Goal: Task Accomplishment & Management: Complete application form

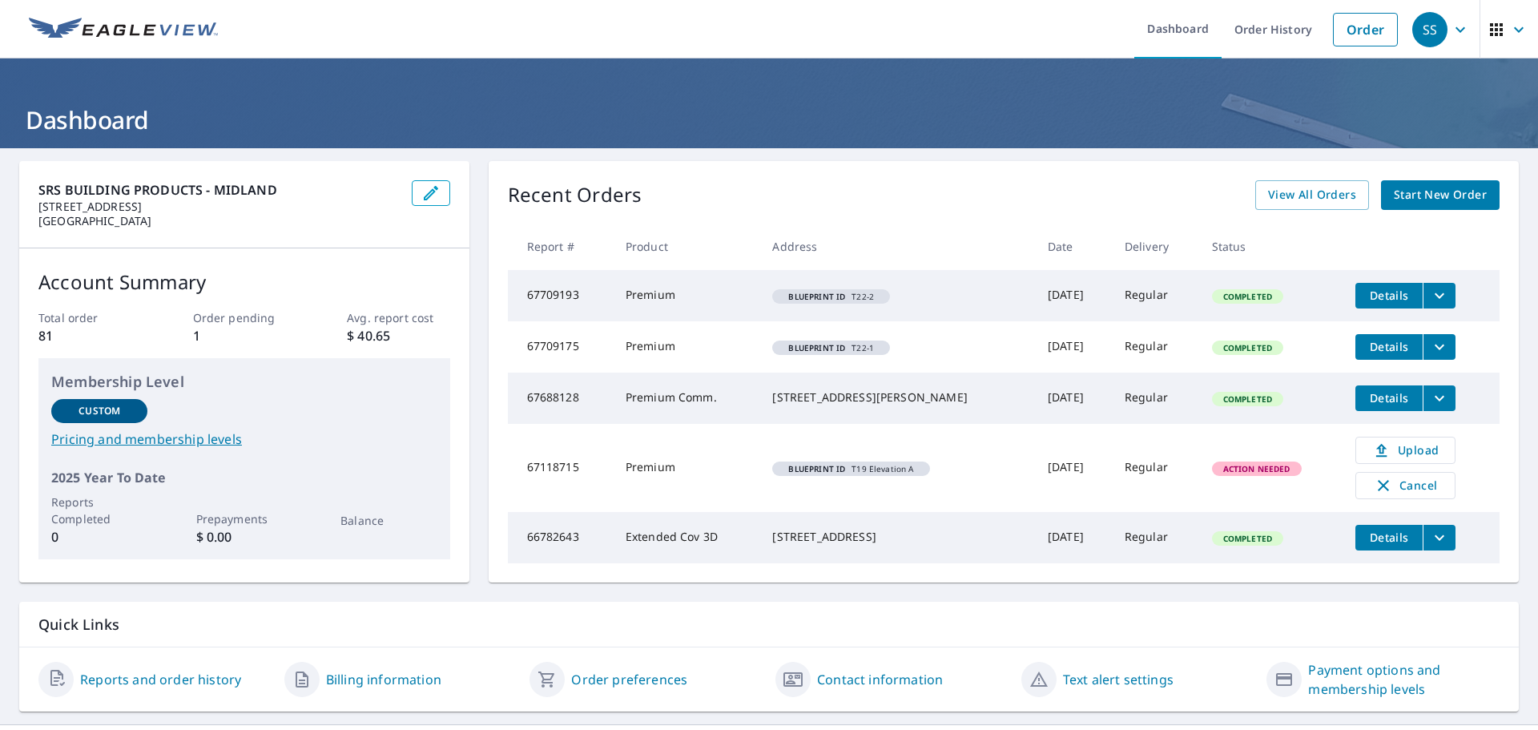
click at [1417, 196] on span "Start New Order" at bounding box center [1440, 195] width 93 height 20
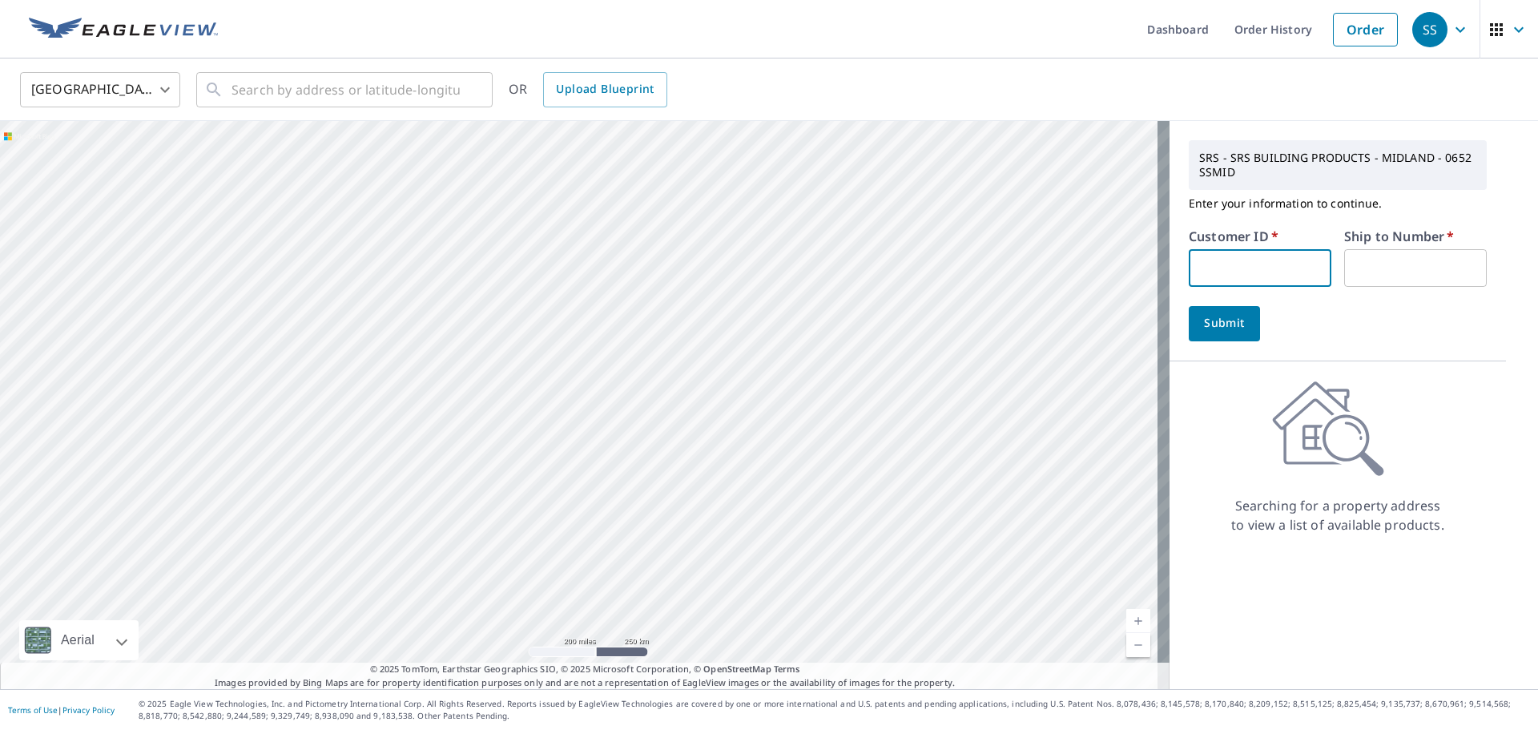
click at [1239, 260] on input "text" at bounding box center [1260, 268] width 143 height 38
type input "DRH215"
click at [1351, 271] on input "text" at bounding box center [1415, 268] width 143 height 38
type input "10"
click at [1213, 327] on span "Submit" at bounding box center [1225, 323] width 46 height 20
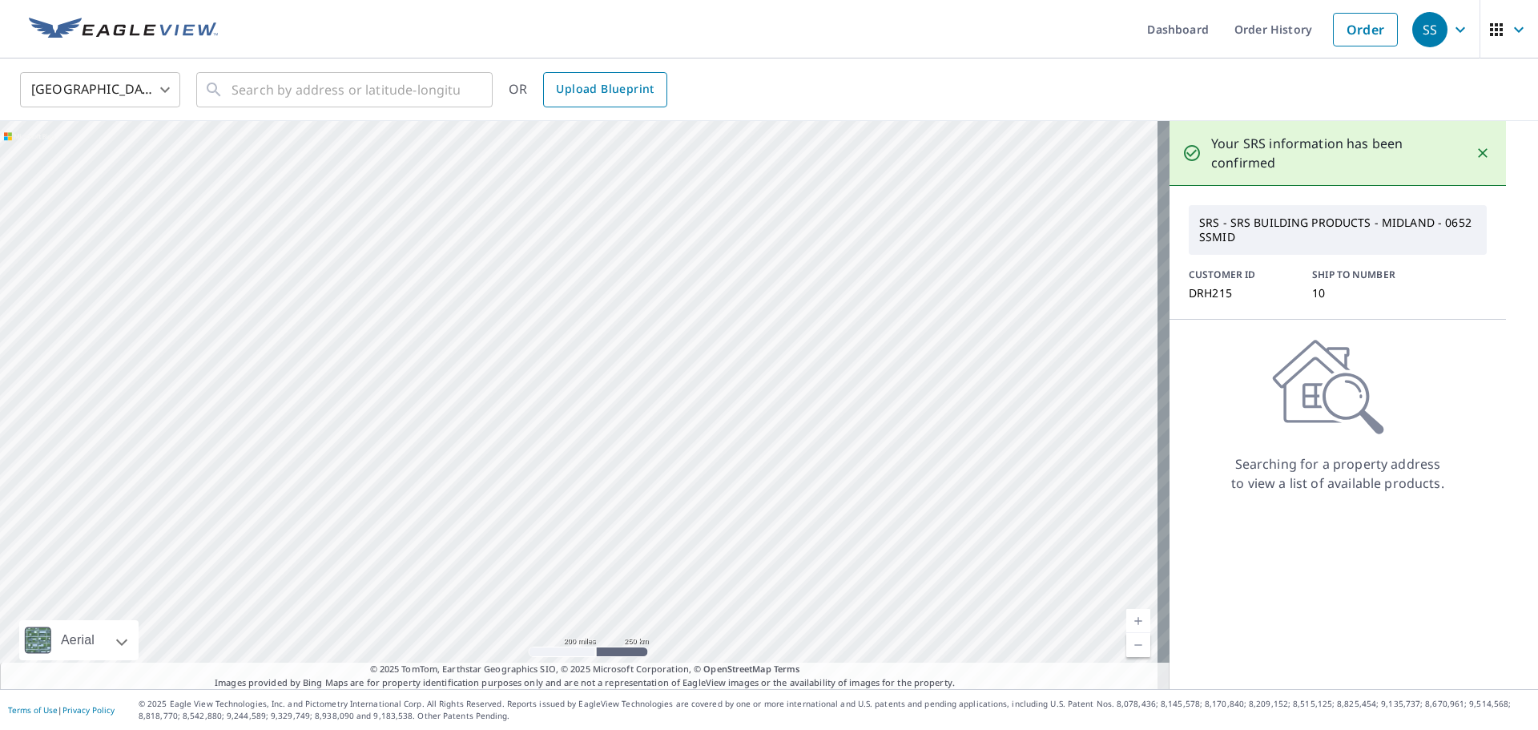
click at [623, 96] on span "Upload Blueprint" at bounding box center [605, 89] width 98 height 20
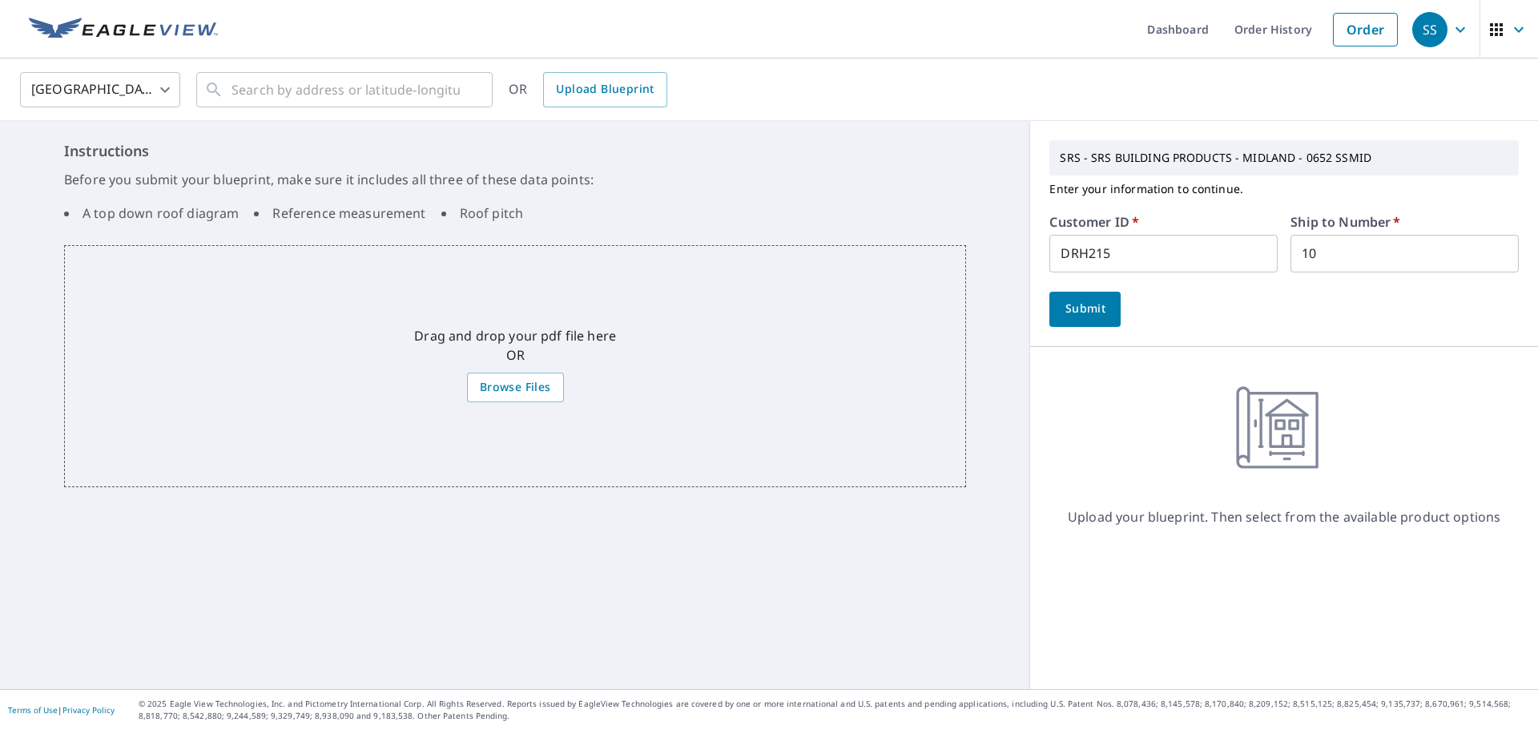
click at [1071, 311] on span "Submit" at bounding box center [1085, 309] width 46 height 20
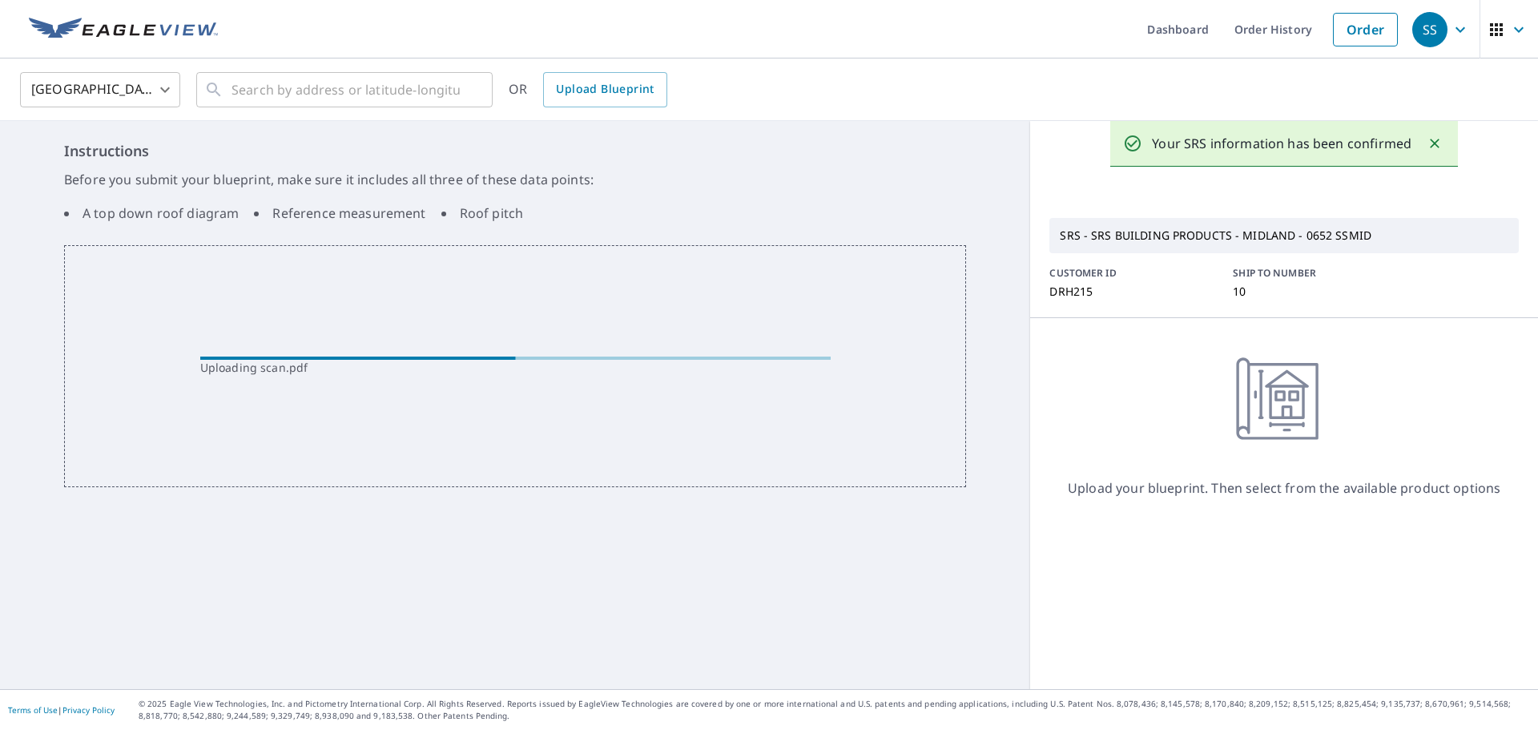
click at [631, 531] on div "Instructions Before you submit your blueprint, make sure it includes all three …" at bounding box center [515, 405] width 1030 height 568
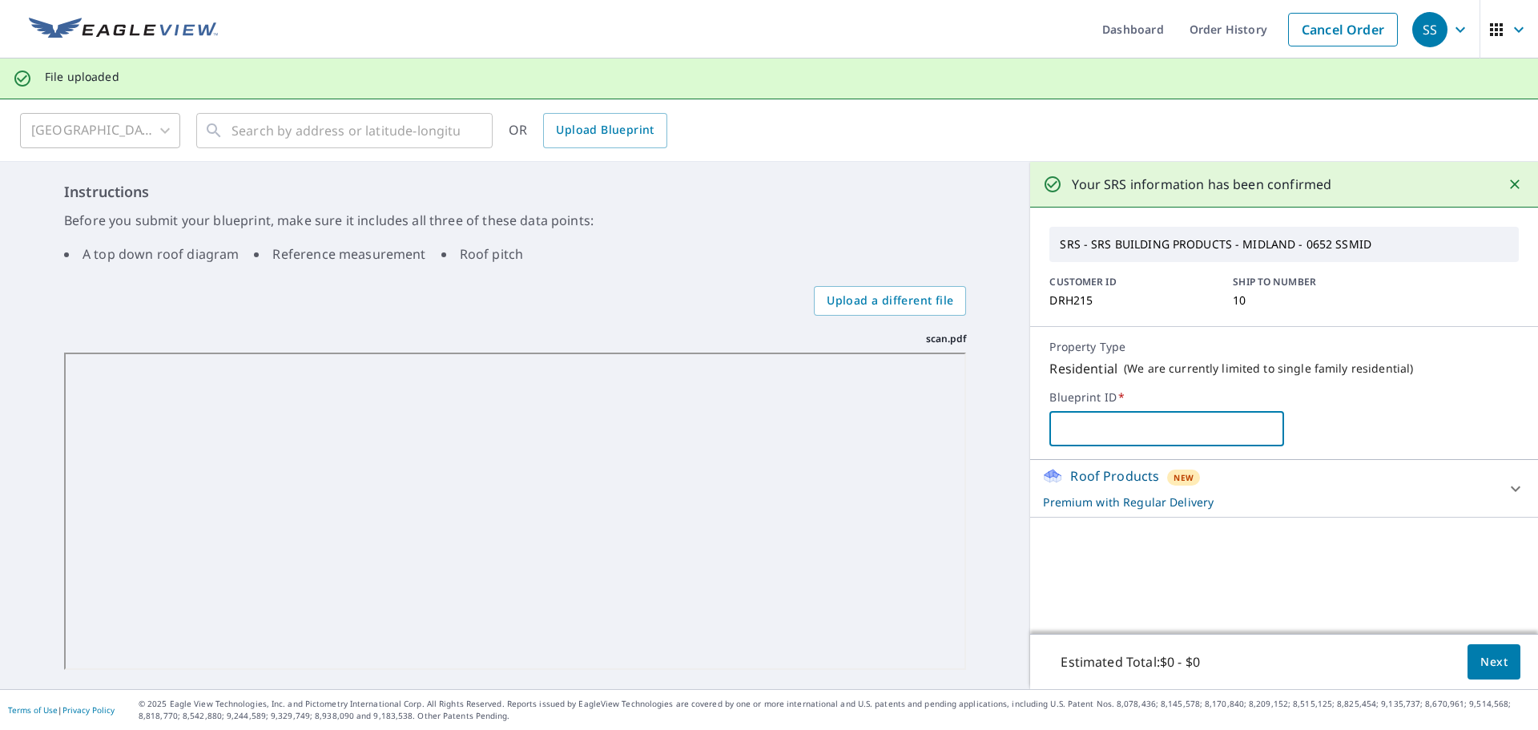
click at [1095, 431] on input "text" at bounding box center [1167, 428] width 235 height 45
type input "Page 13 Plans"
click at [1481, 667] on span "Next" at bounding box center [1494, 662] width 27 height 20
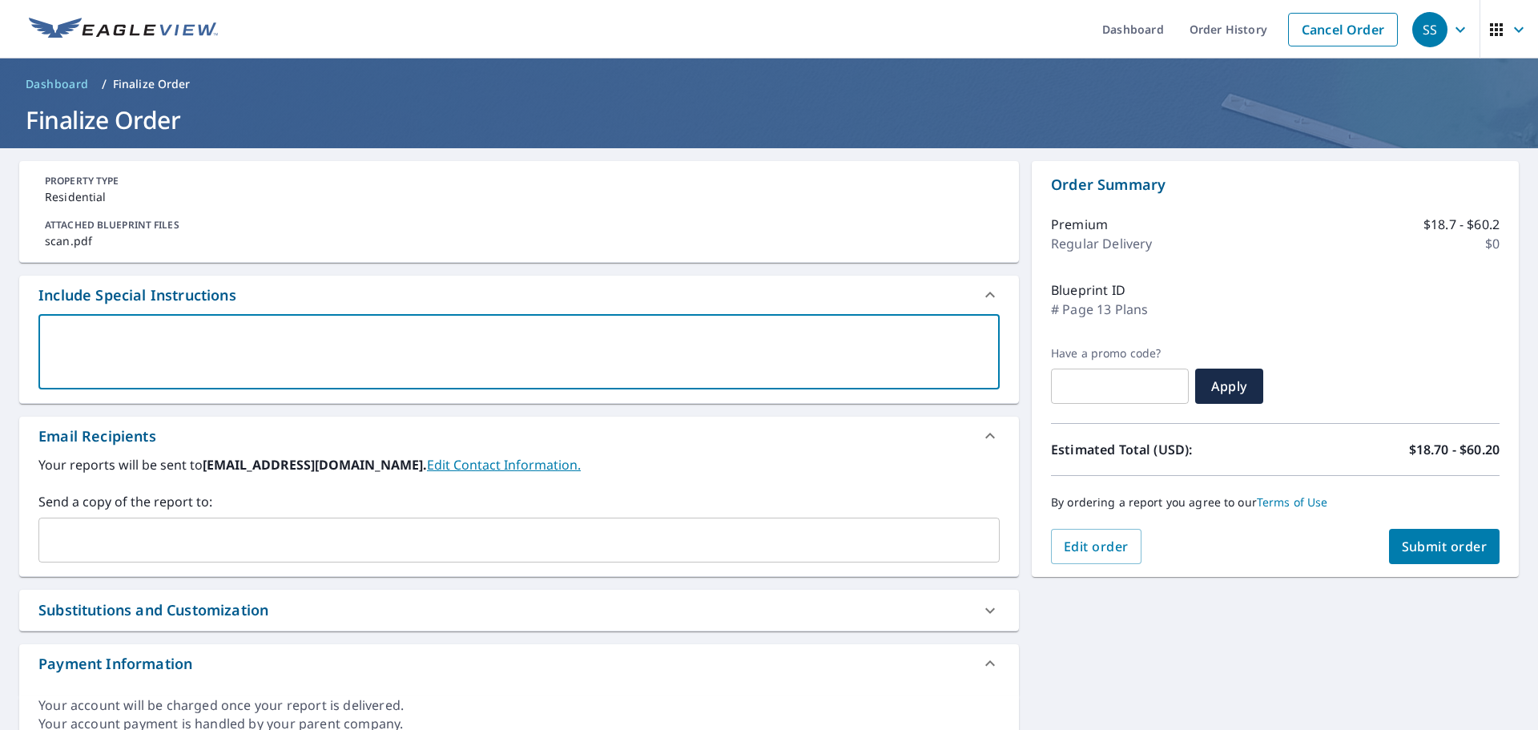
click at [256, 344] on textarea at bounding box center [519, 352] width 939 height 46
type textarea "P"
type textarea "x"
checkbox input "true"
type textarea "Pl"
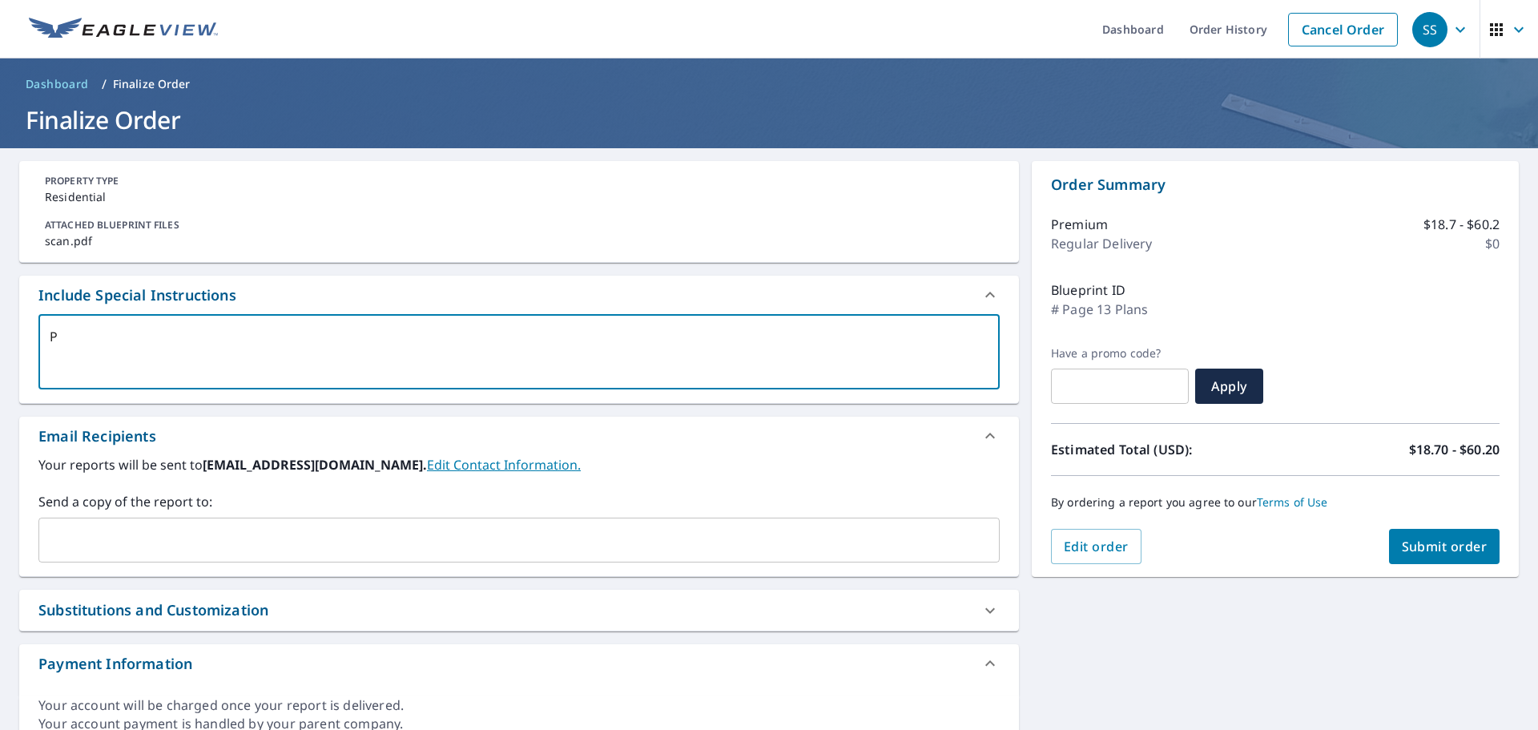
type textarea "x"
checkbox input "true"
type textarea "Ple"
type textarea "x"
checkbox input "true"
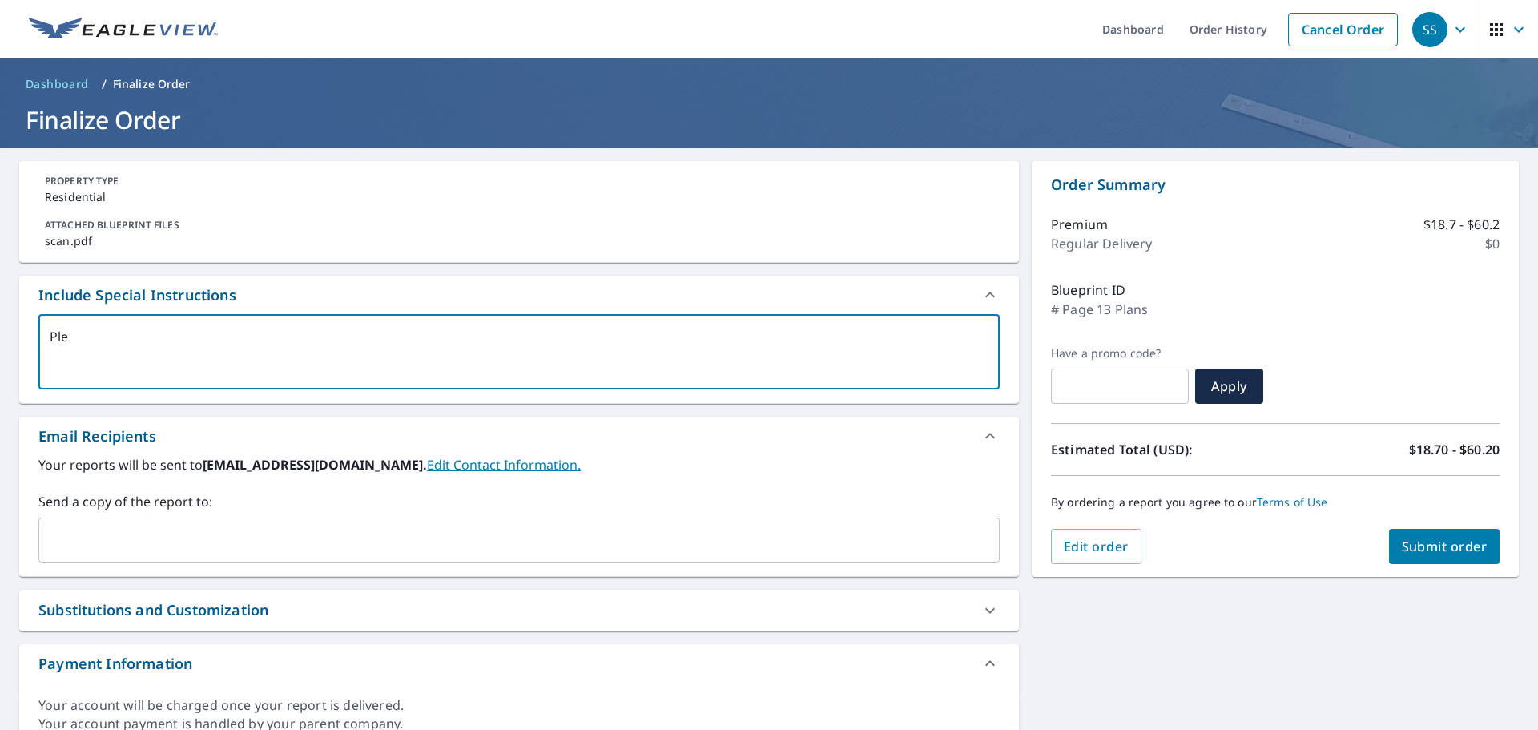
type textarea "Plea"
type textarea "x"
checkbox input "true"
type textarea "Pleas"
type textarea "x"
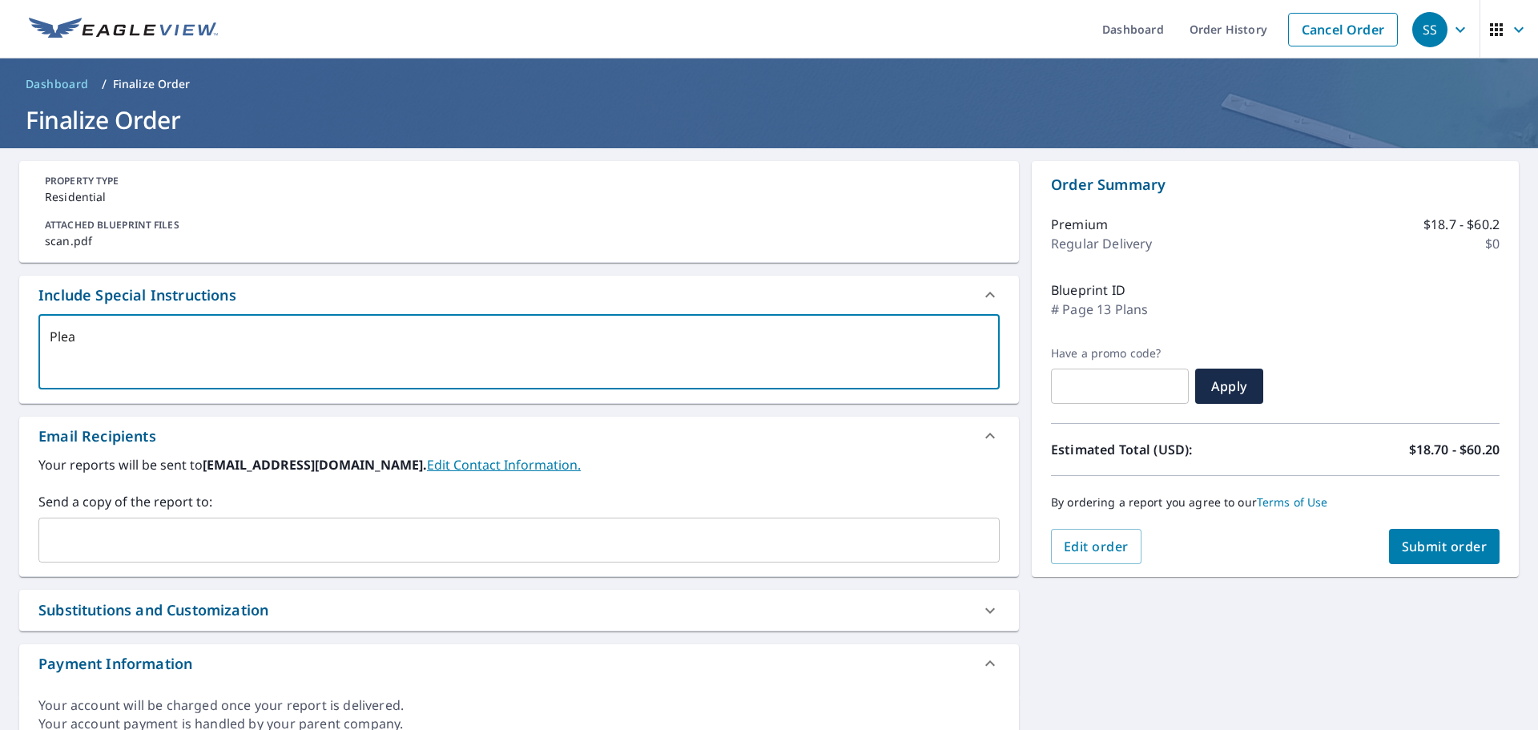
checkbox input "true"
type textarea "Please"
type textarea "x"
checkbox input "true"
type textarea "Please"
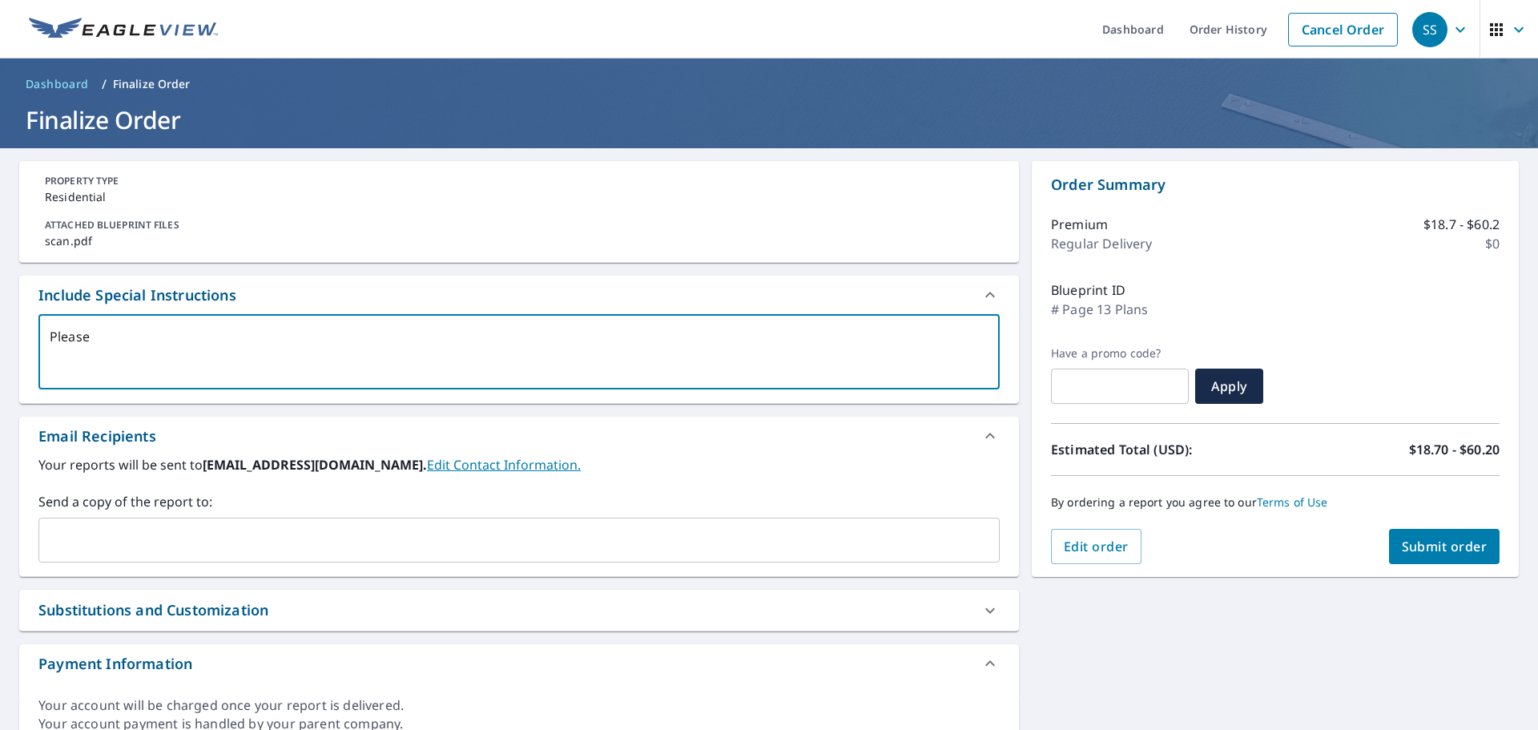
type textarea "x"
checkbox input "true"
type textarea "Please d"
type textarea "x"
checkbox input "true"
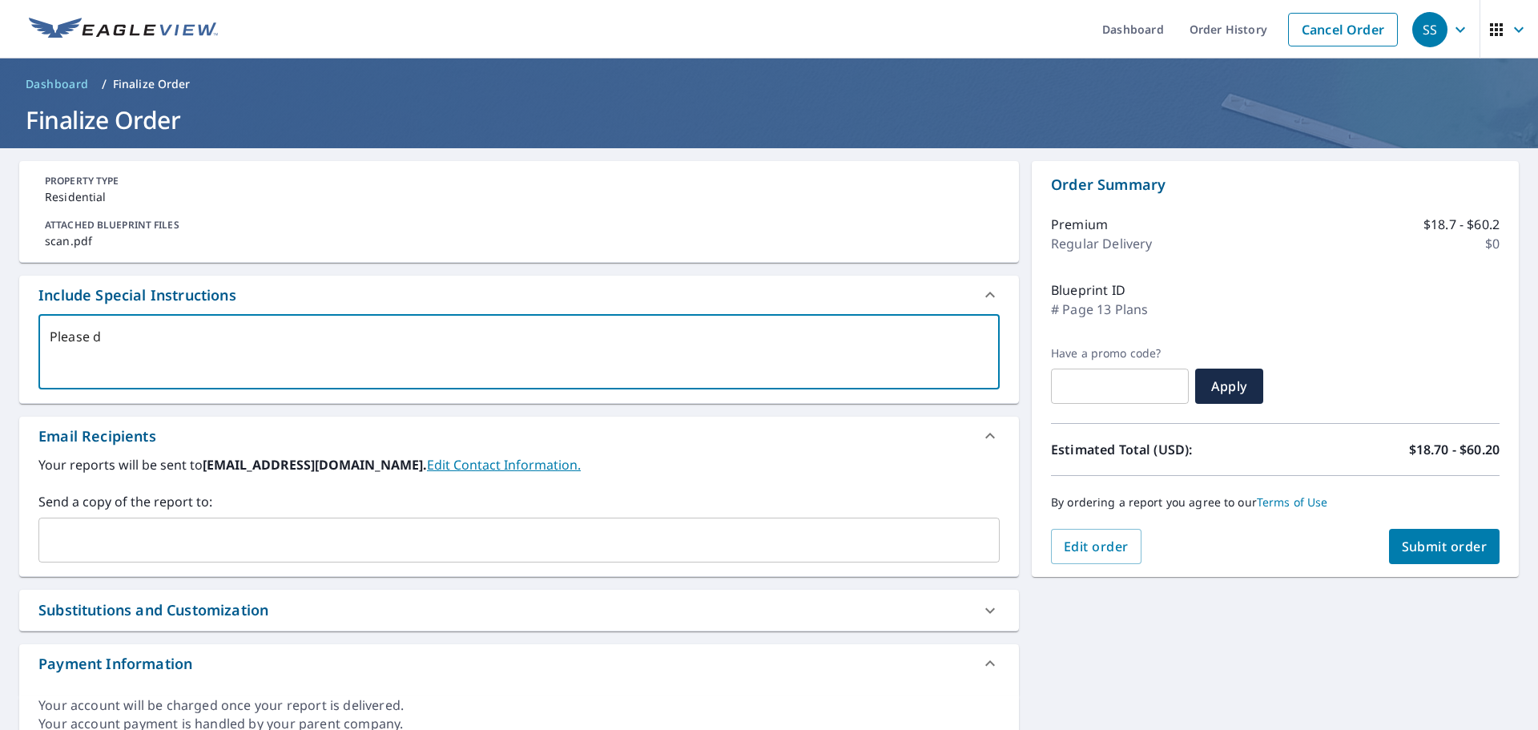
type textarea "Please do"
type textarea "x"
checkbox input "true"
type textarea "Please do"
type textarea "x"
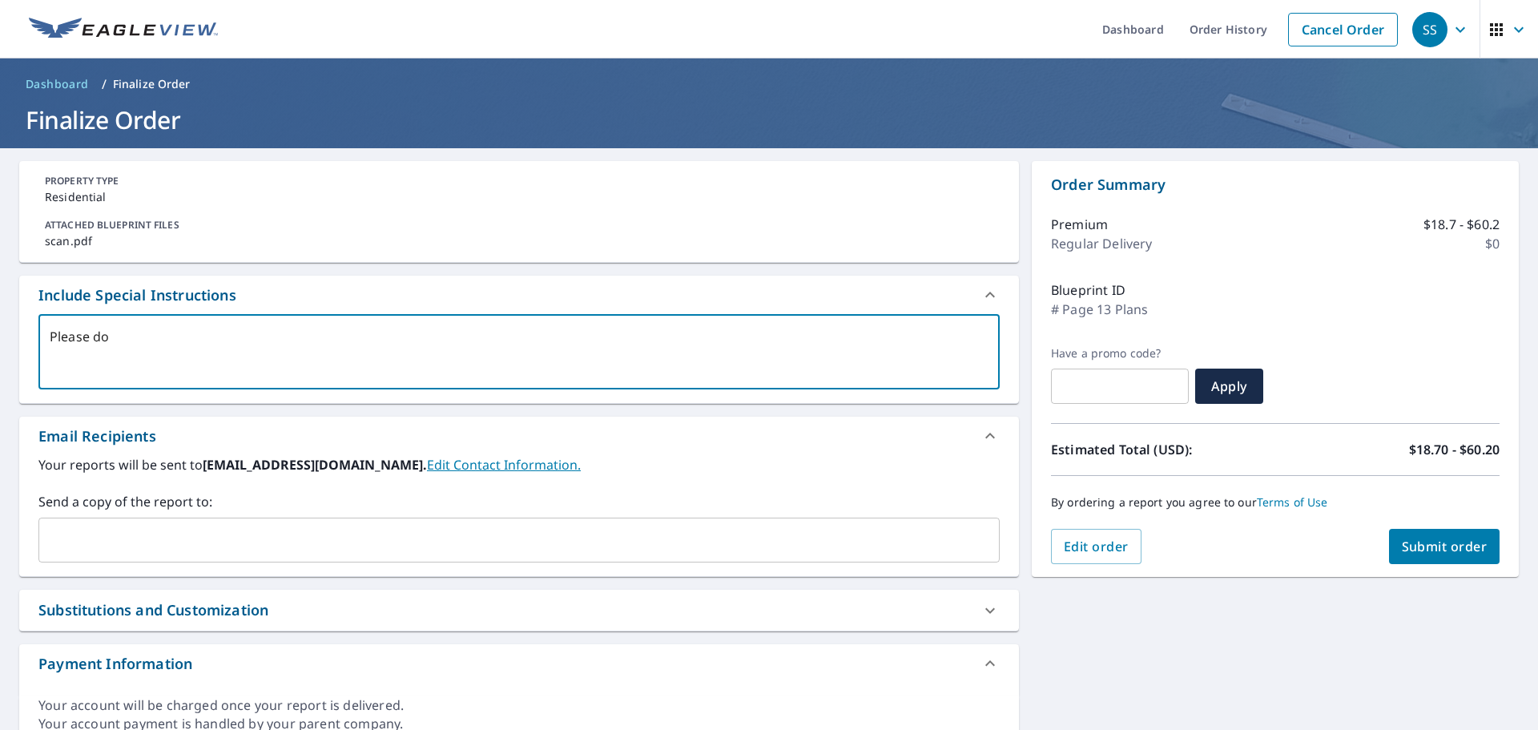
checkbox input "true"
type textarea "Please do t"
type textarea "x"
checkbox input "true"
type textarea "Please do ta"
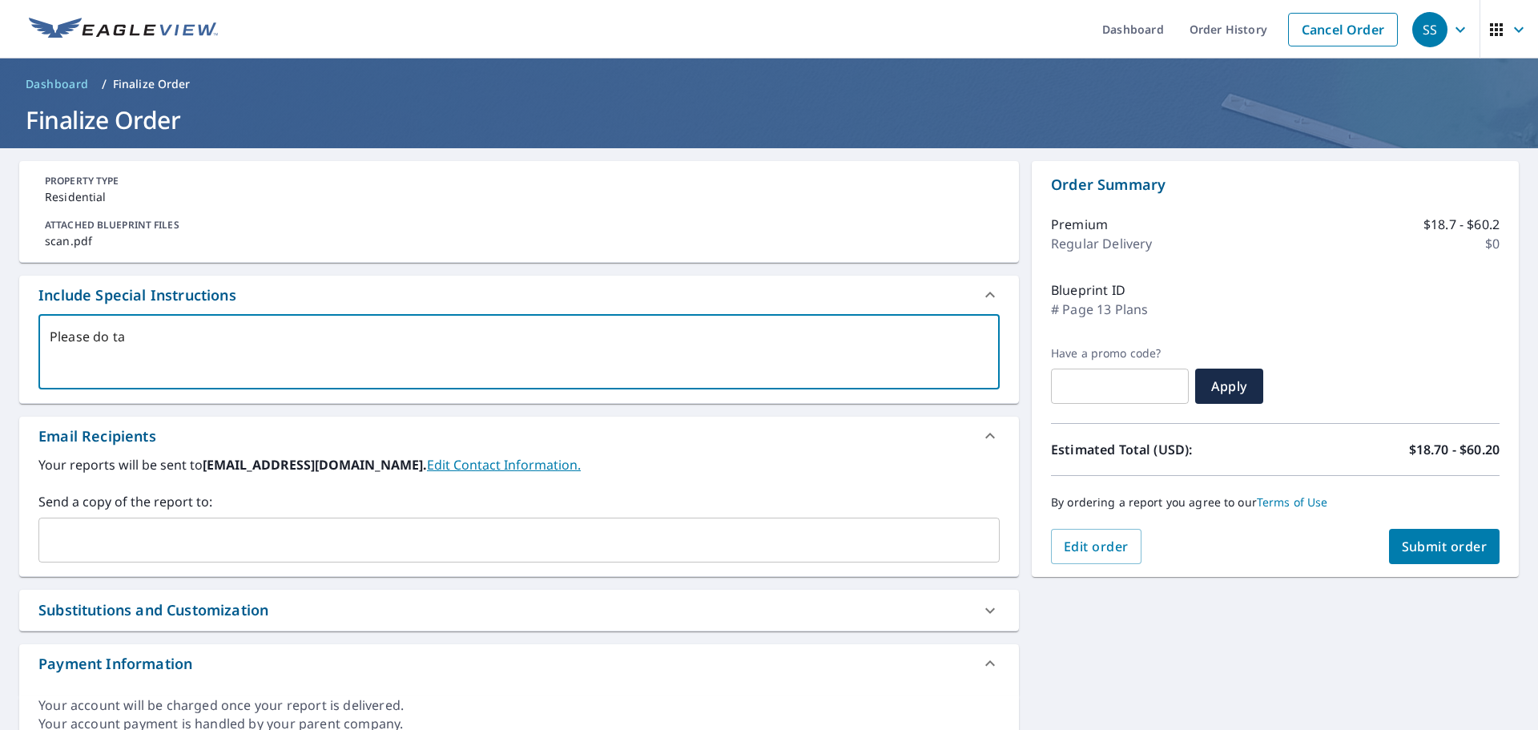
type textarea "x"
checkbox input "true"
type textarea "Please do tak"
type textarea "x"
checkbox input "true"
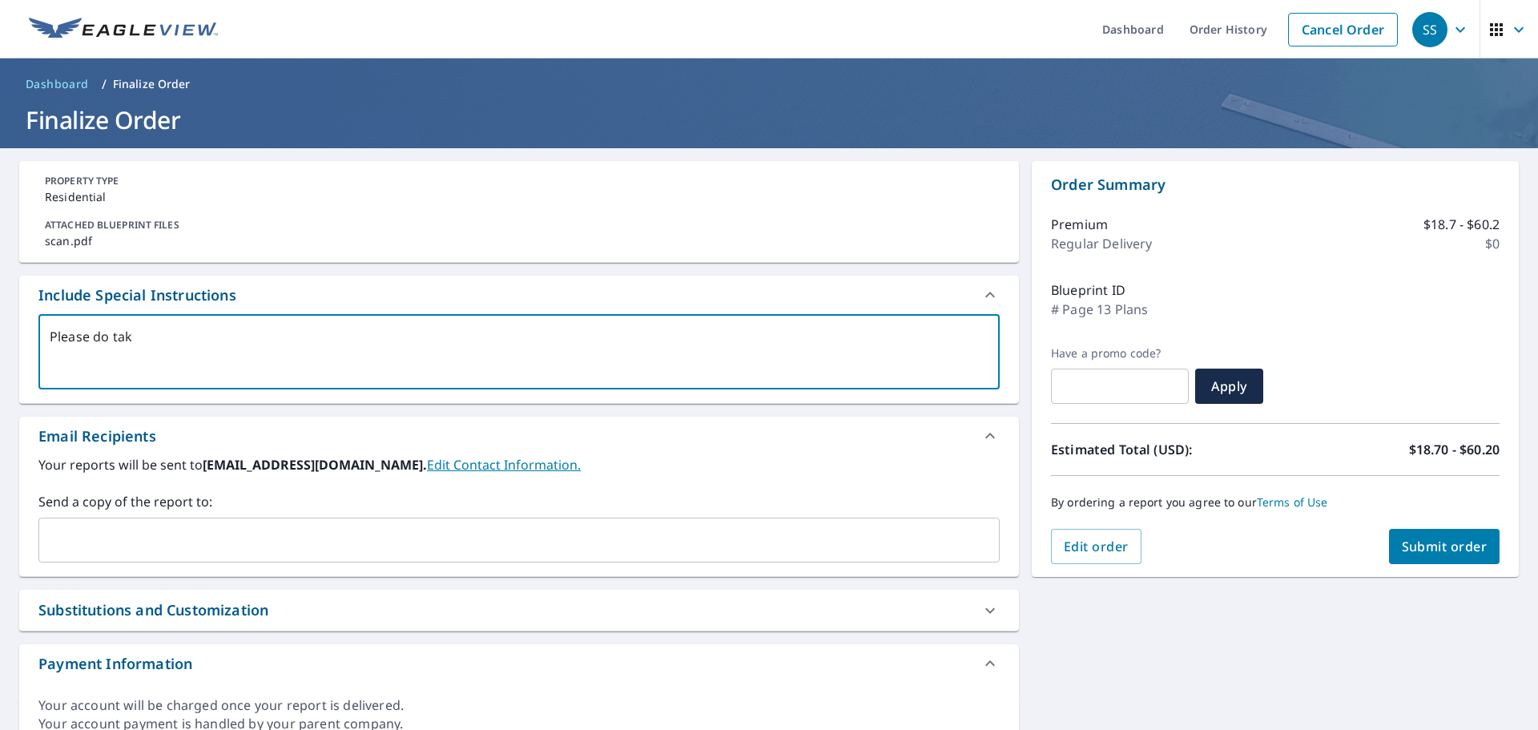
type textarea "Please do take"
type textarea "x"
checkbox input "true"
type textarea "Please do takeo"
type textarea "x"
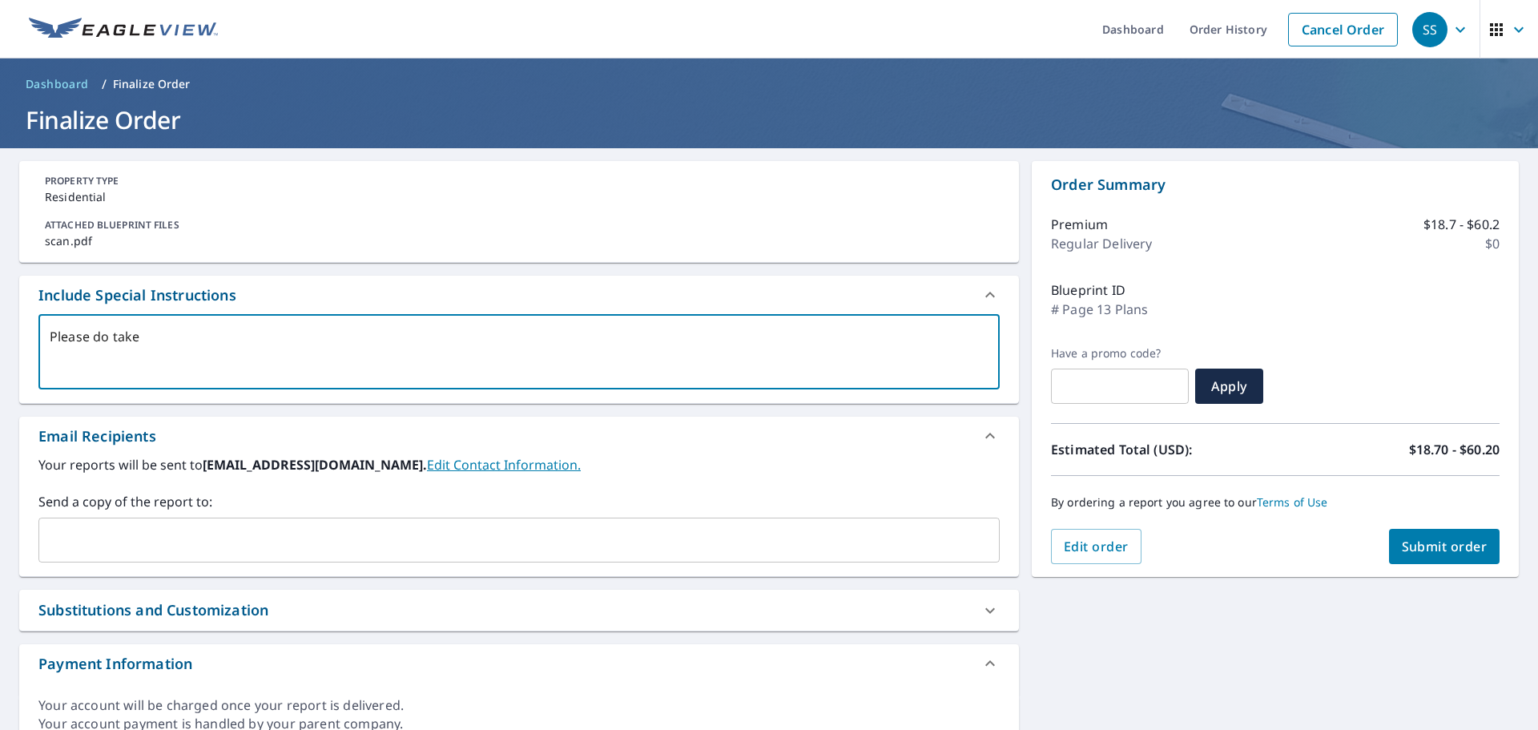
checkbox input "true"
type textarea "Please do takeof"
type textarea "x"
checkbox input "true"
type textarea "Please do takeoff"
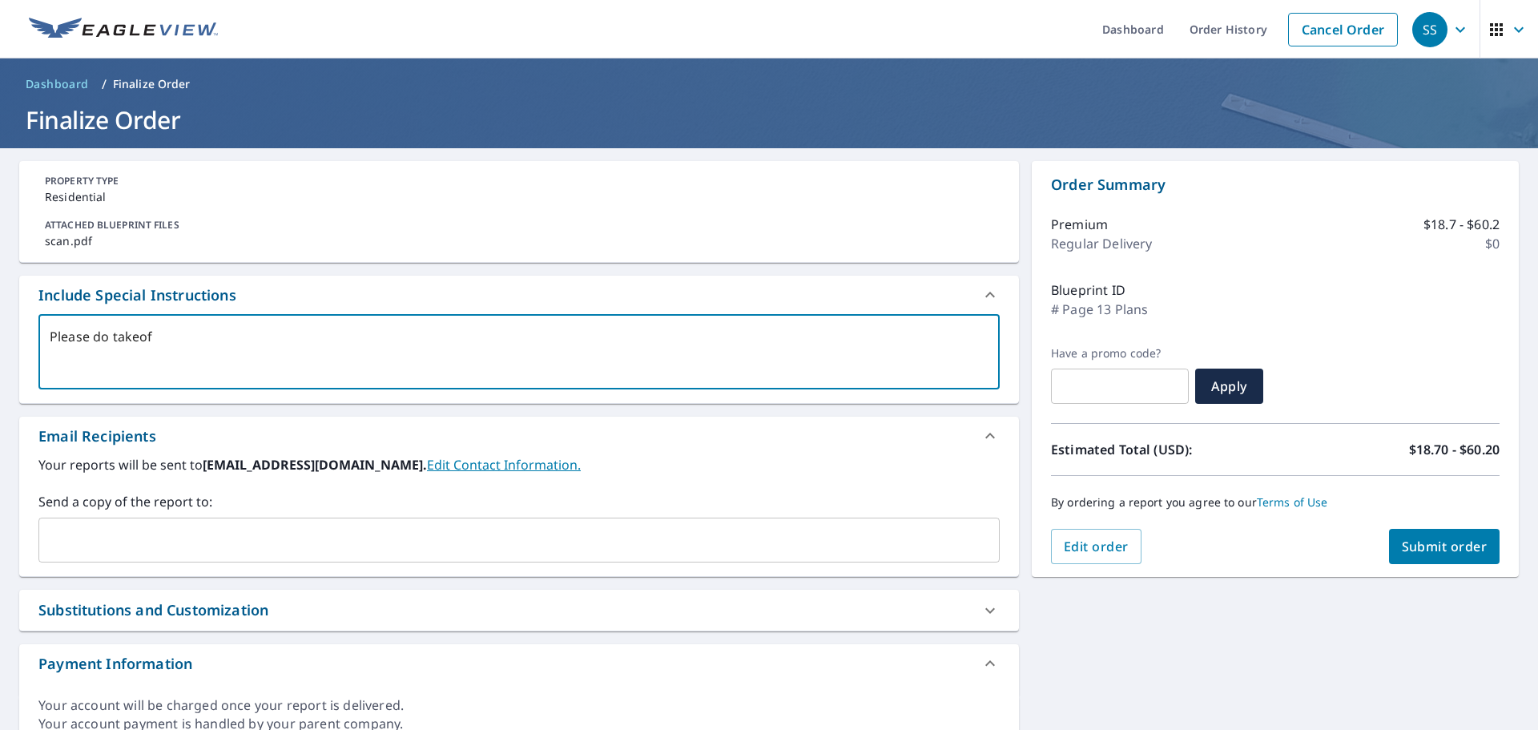
type textarea "x"
checkbox input "true"
type textarea "Please do takeoff"
type textarea "x"
checkbox input "true"
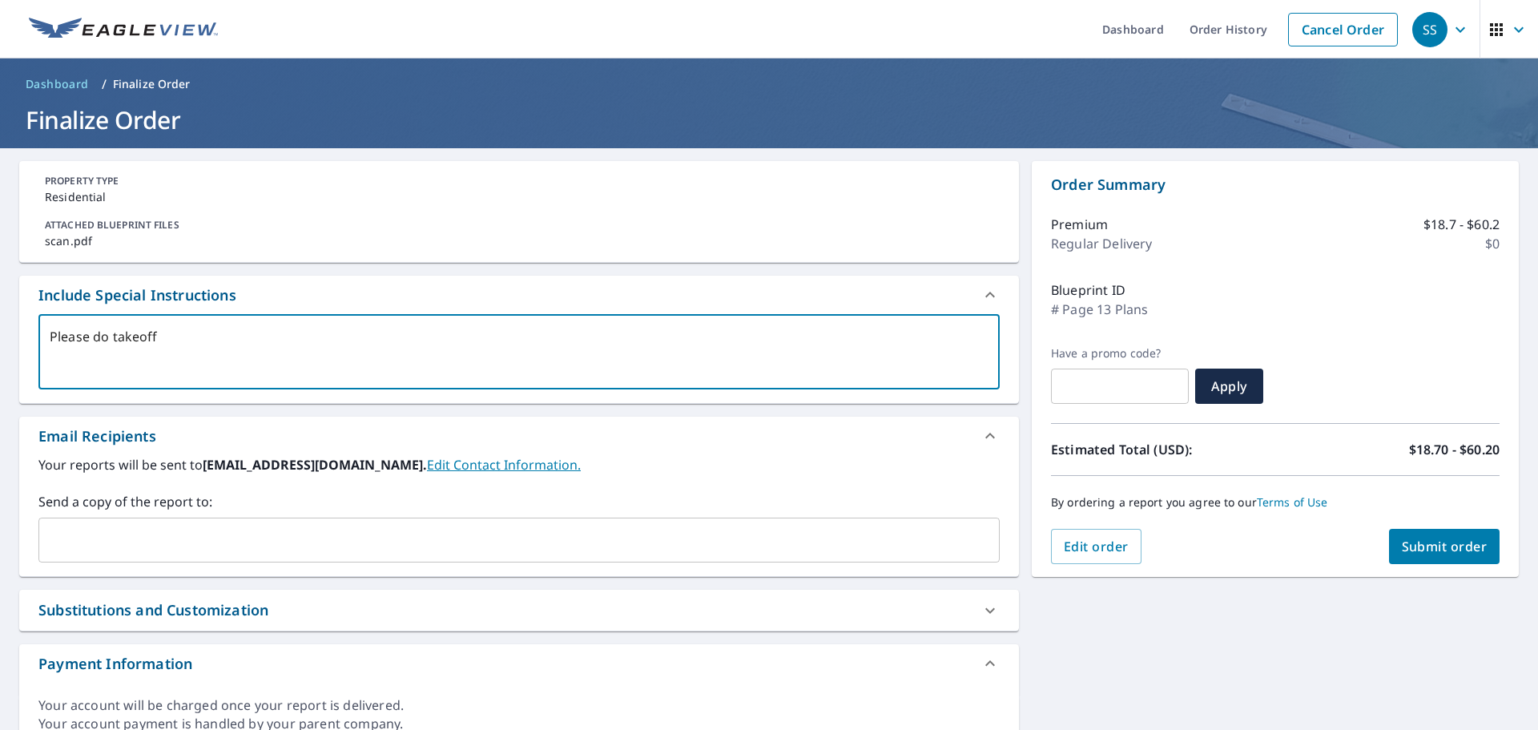
type textarea "Please do takeoff f"
type textarea "x"
checkbox input "true"
type textarea "Please do takeoff fo"
type textarea "x"
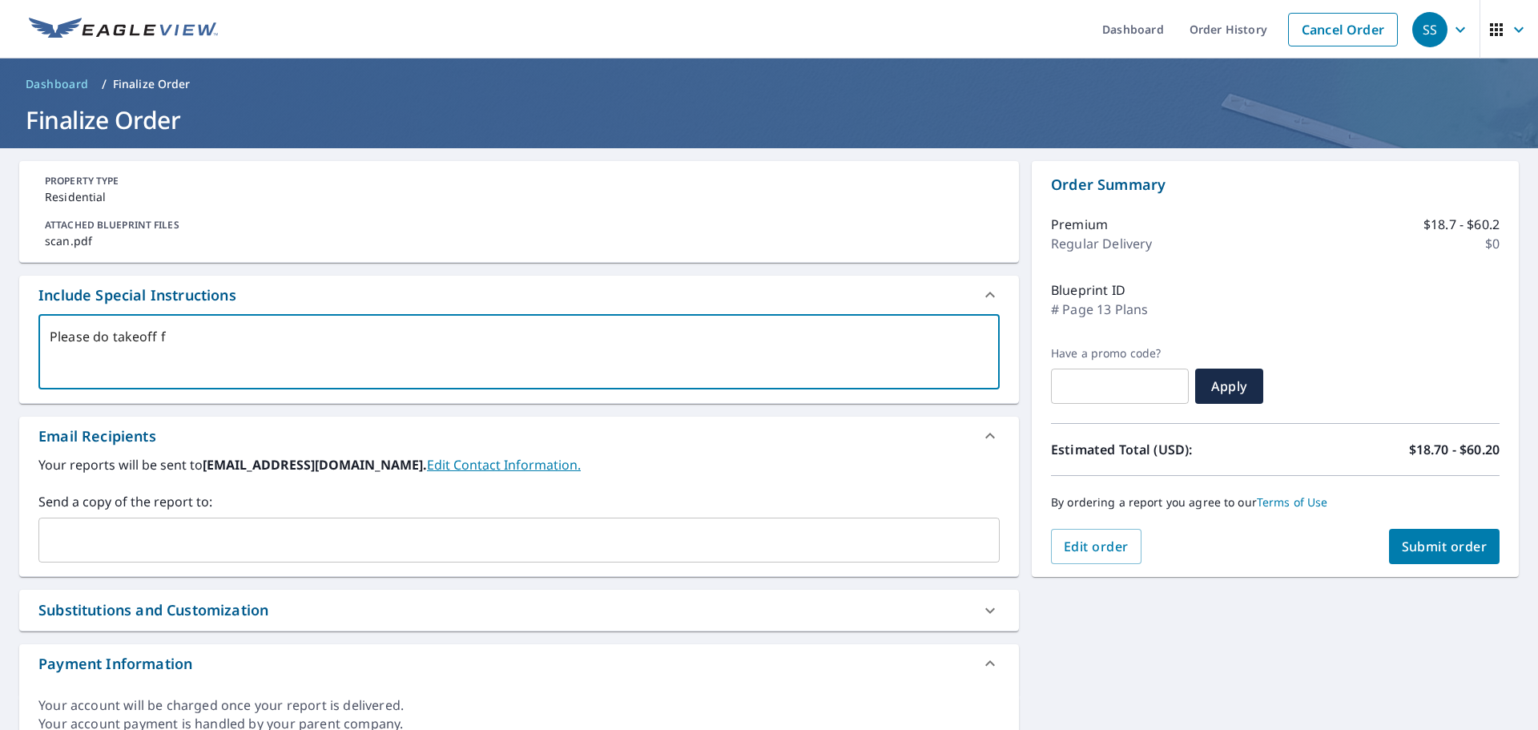
checkbox input "true"
type textarea "Please do takeoff for"
type textarea "x"
checkbox input "true"
type textarea "Please do takeoff for"
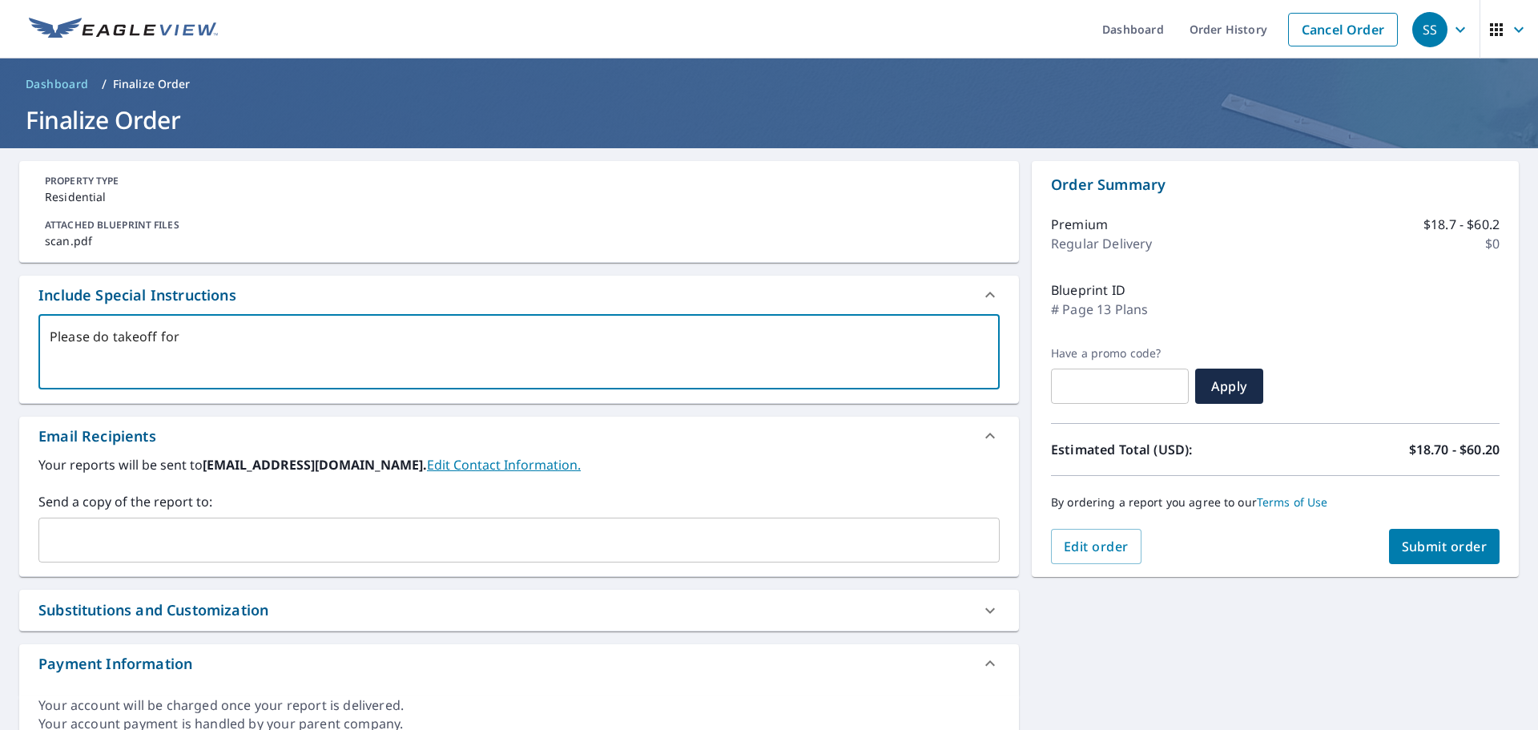
type textarea "x"
checkbox input "true"
type textarea "Please do takeoff for p"
type textarea "x"
checkbox input "true"
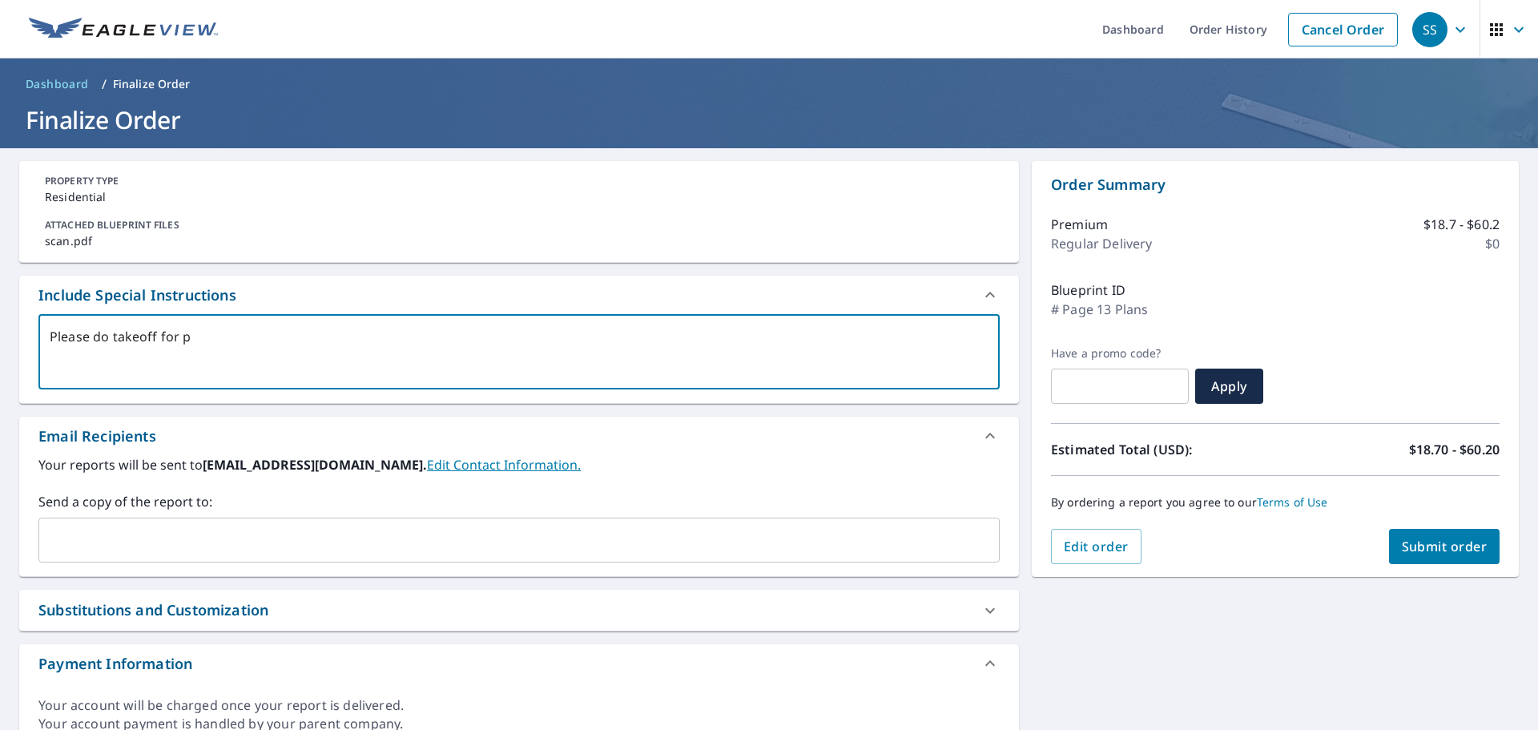
type textarea "Please do takeoff for pl"
type textarea "x"
checkbox input "true"
type textarea "Please do takeoff for pla"
type textarea "x"
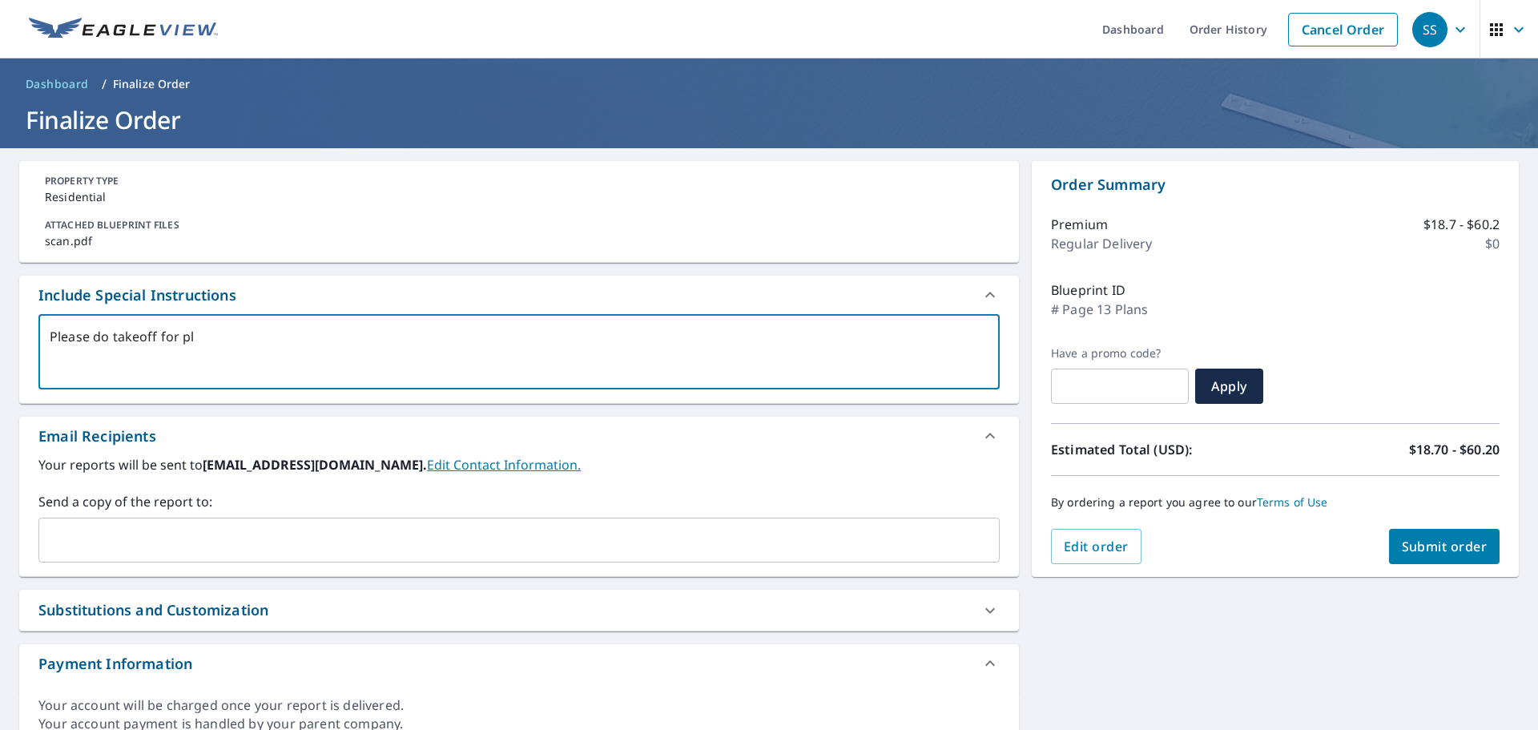
checkbox input "true"
type textarea "Please do takeoff for plan"
type textarea "x"
checkbox input "true"
type textarea "Please do takeoff for plans"
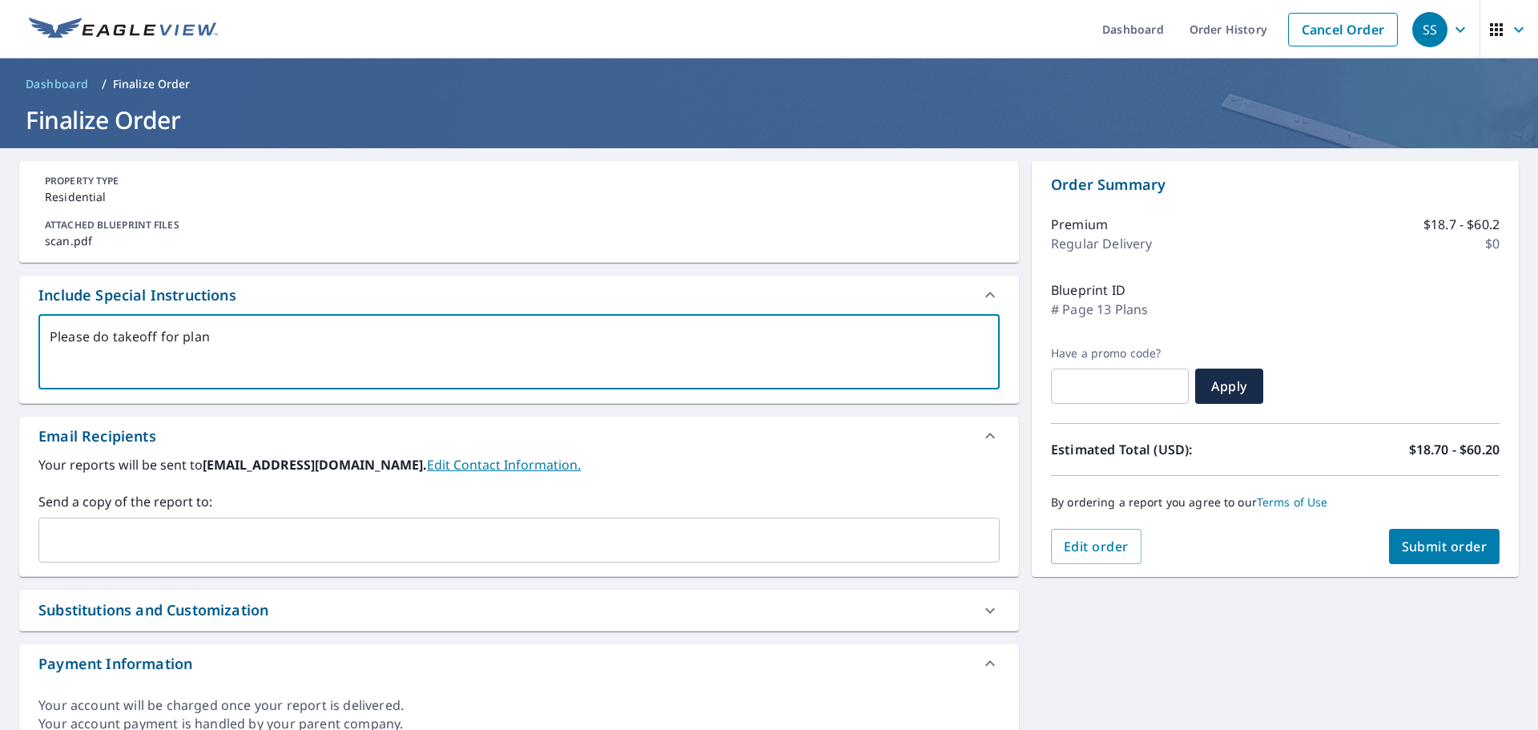
type textarea "x"
checkbox input "true"
type textarea "Please do takeoff for plans"
type textarea "x"
checkbox input "true"
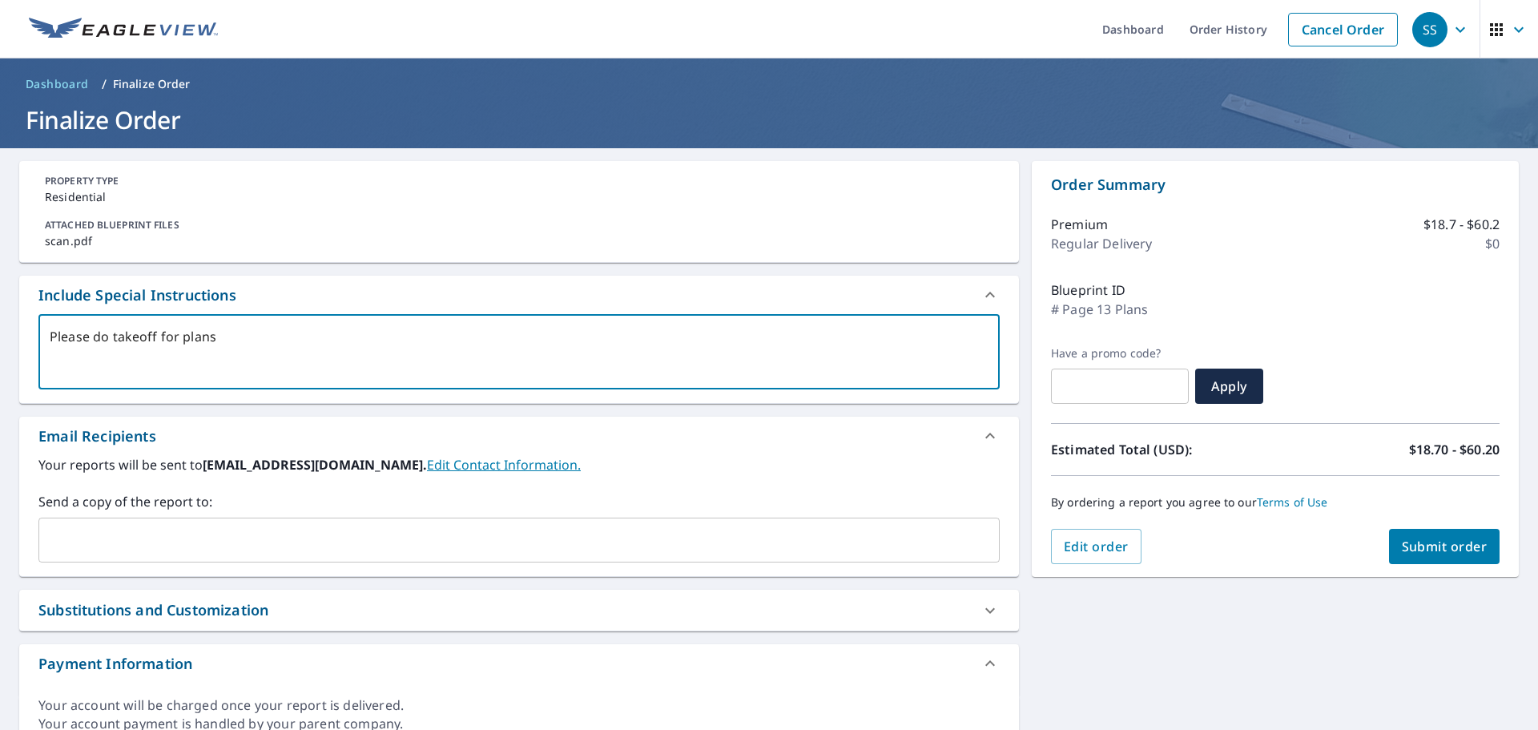
type textarea "Please do takeoff for plans a"
type textarea "x"
checkbox input "true"
type textarea "Please do takeoff for plans"
type textarea "x"
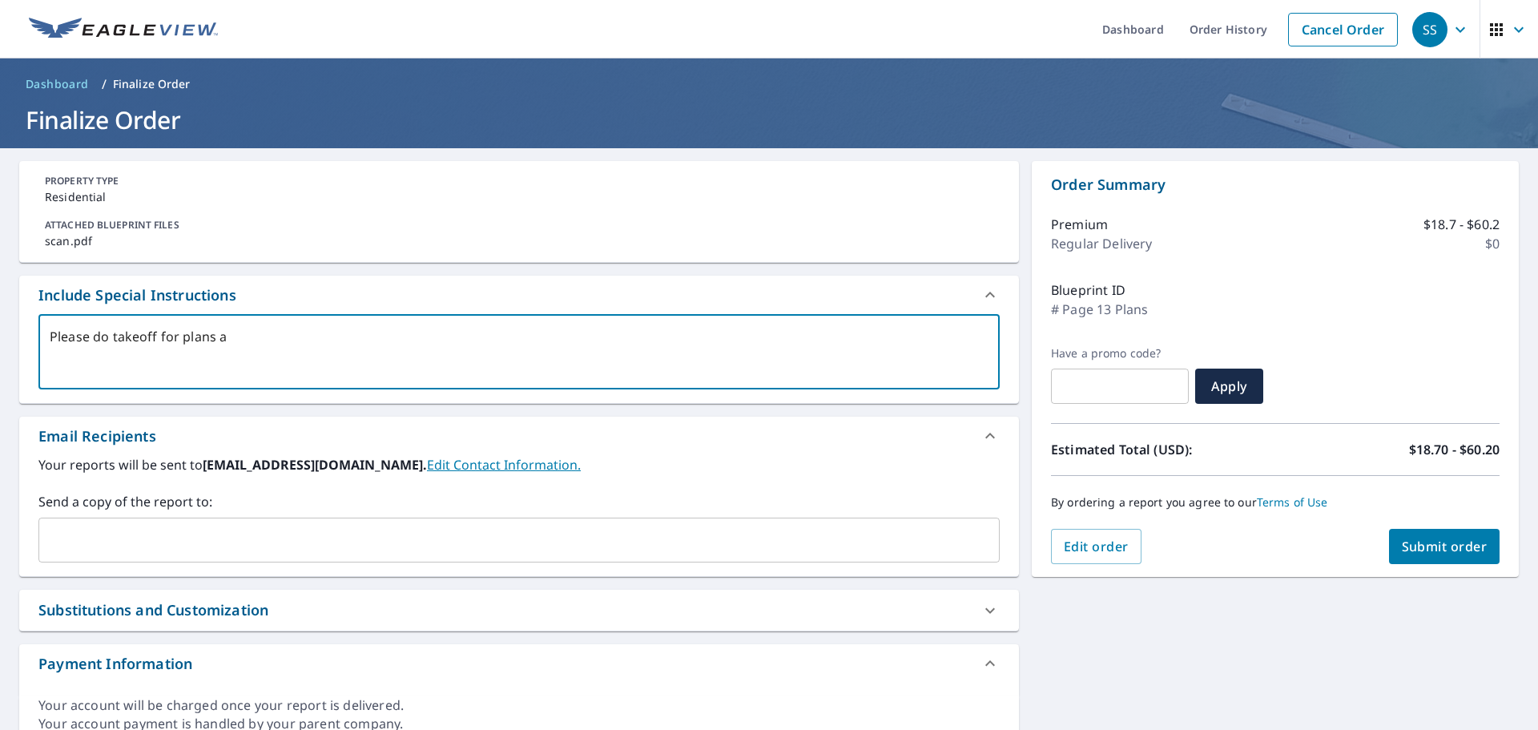
checkbox input "true"
type textarea "Please do takeoff for plans s"
type textarea "x"
checkbox input "true"
type textarea "Please do takeoff for plans st"
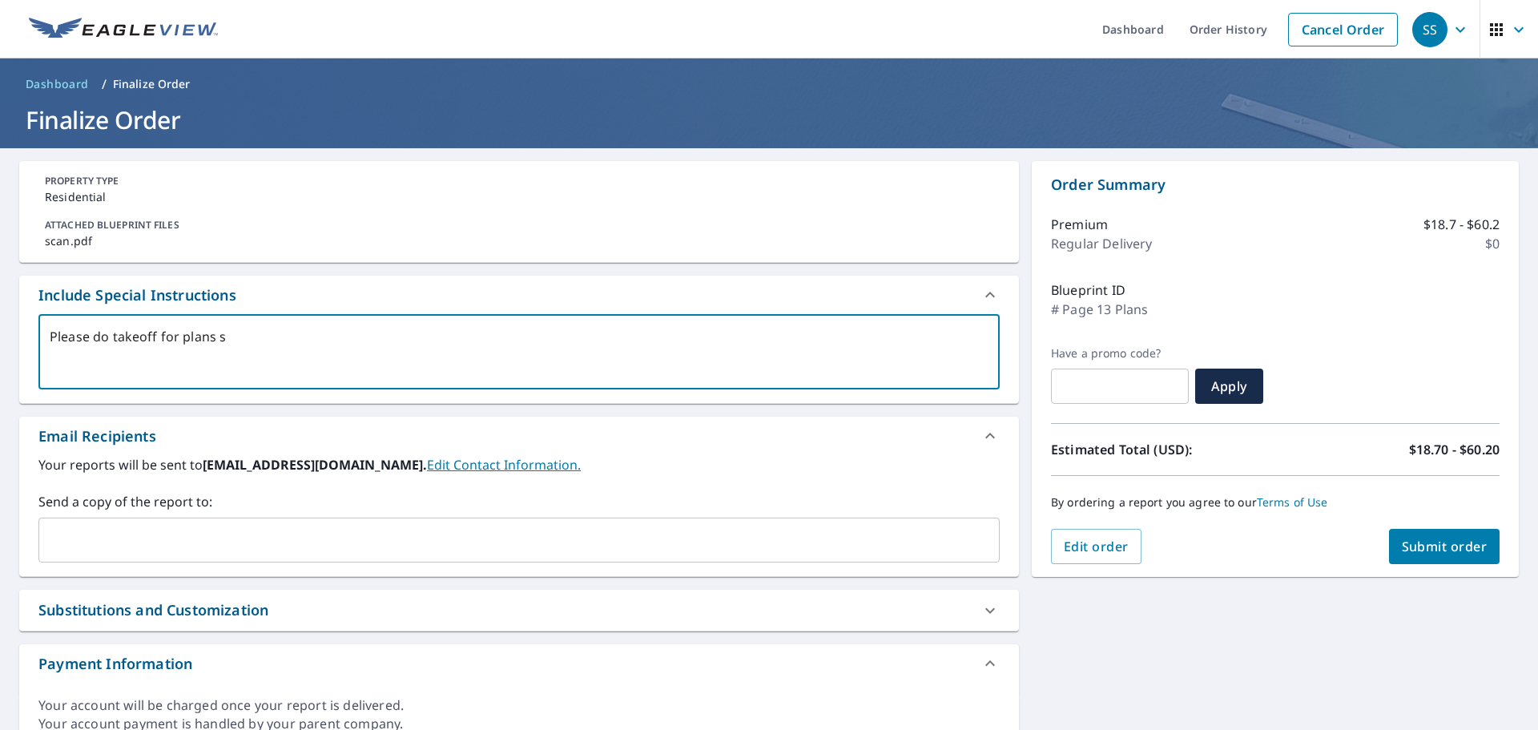
type textarea "x"
checkbox input "true"
type textarea "Please do takeoff for plans sta"
type textarea "x"
checkbox input "true"
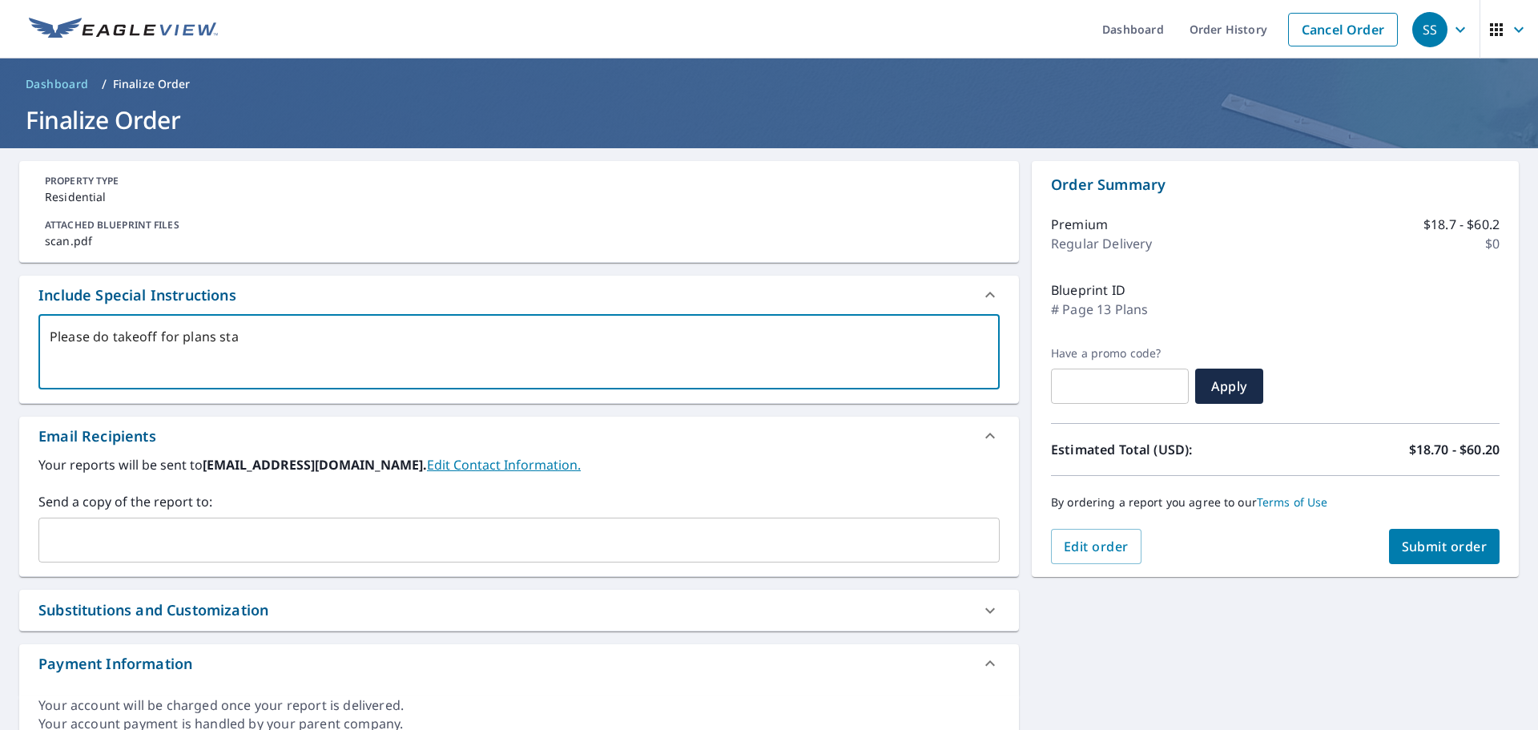
type textarea "Please do takeoff for plans star"
type textarea "x"
checkbox input "true"
type textarea "Please do takeoff for plans start"
type textarea "x"
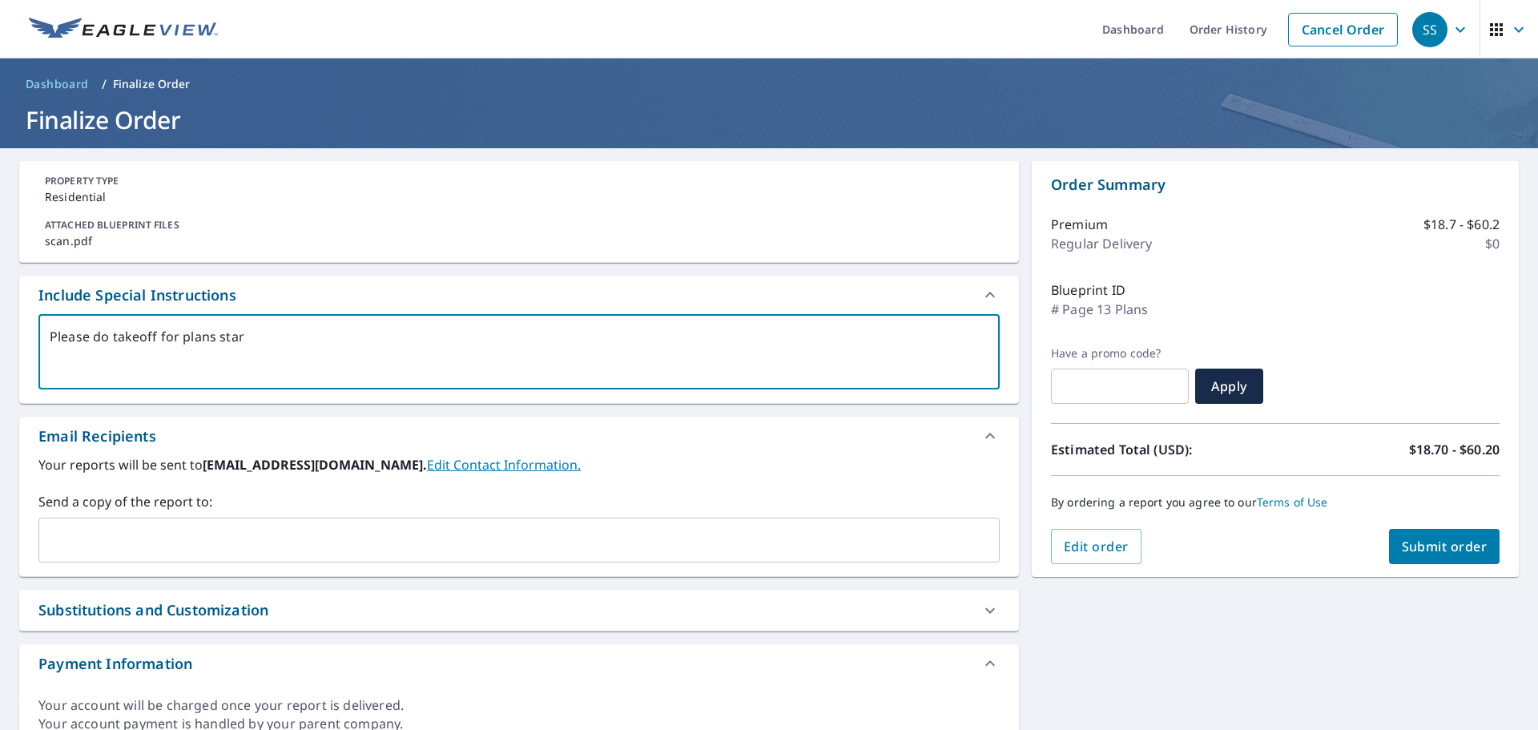
checkbox input "true"
type textarea "Please do takeoff for plans starto"
type textarea "x"
checkbox input "true"
type textarea "Please do takeoff for plans startoi"
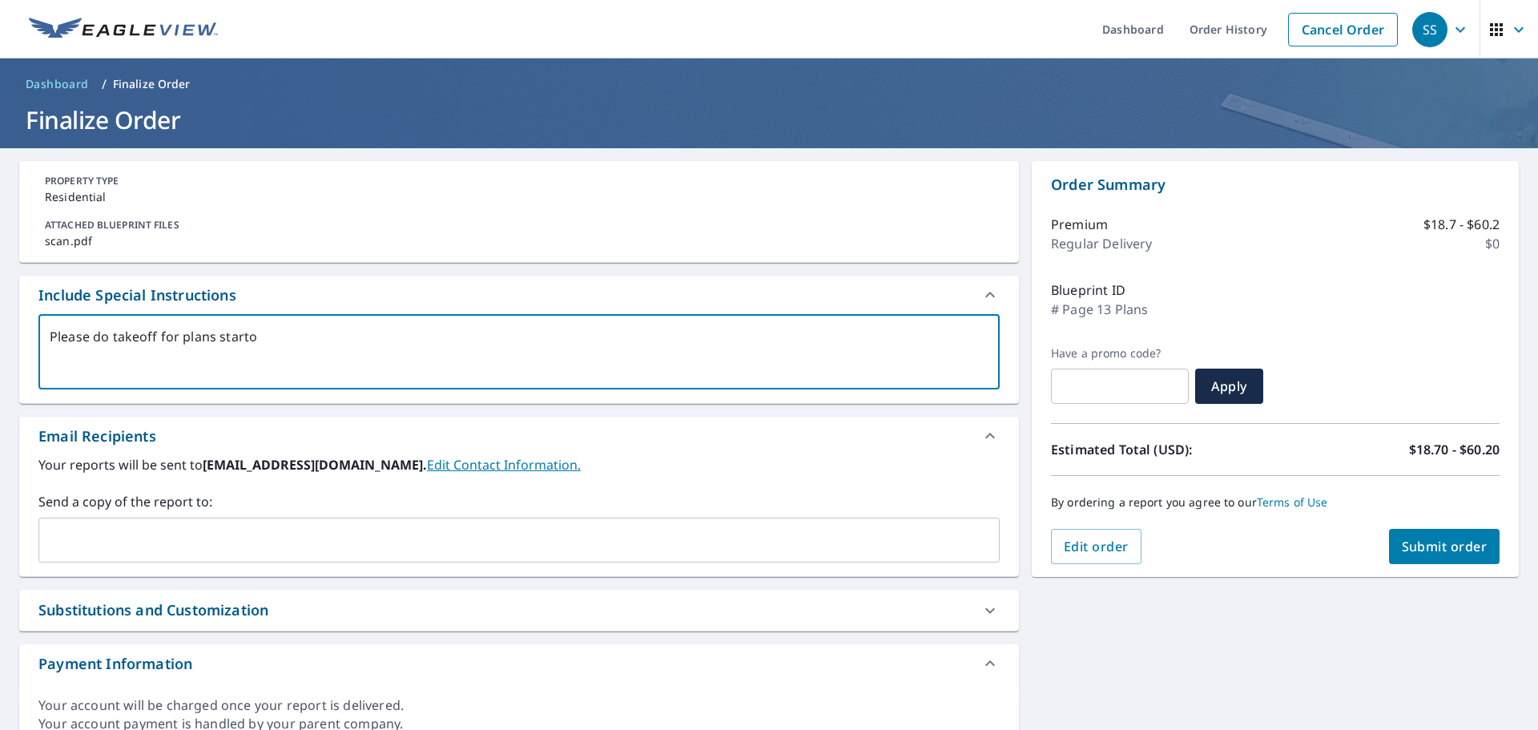
type textarea "x"
checkbox input "true"
type textarea "Please do takeoff for plans starto"
type textarea "x"
checkbox input "true"
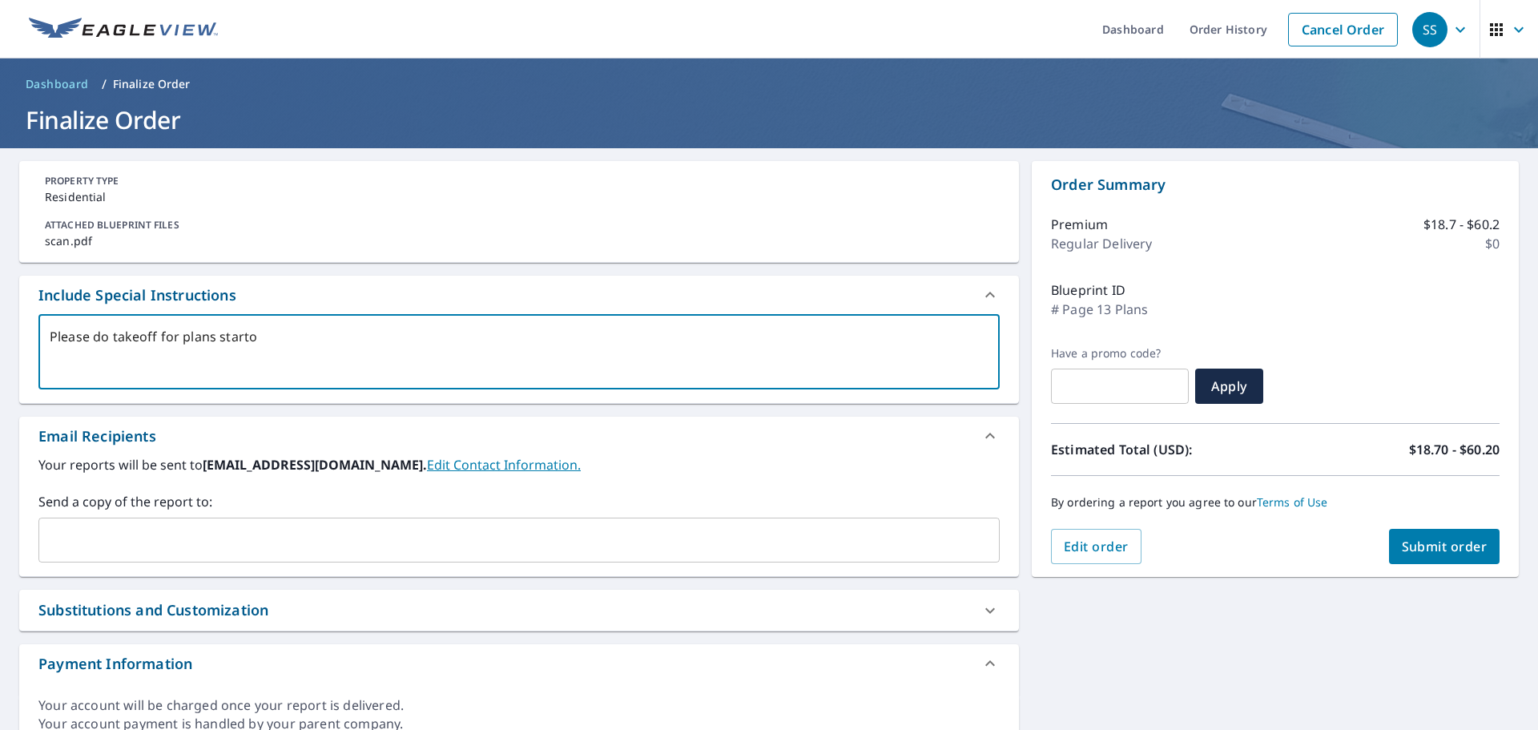
type textarea "Please do takeoff for plans start"
type textarea "x"
checkbox input "true"
type textarea "Please do takeoff for plans starti"
type textarea "x"
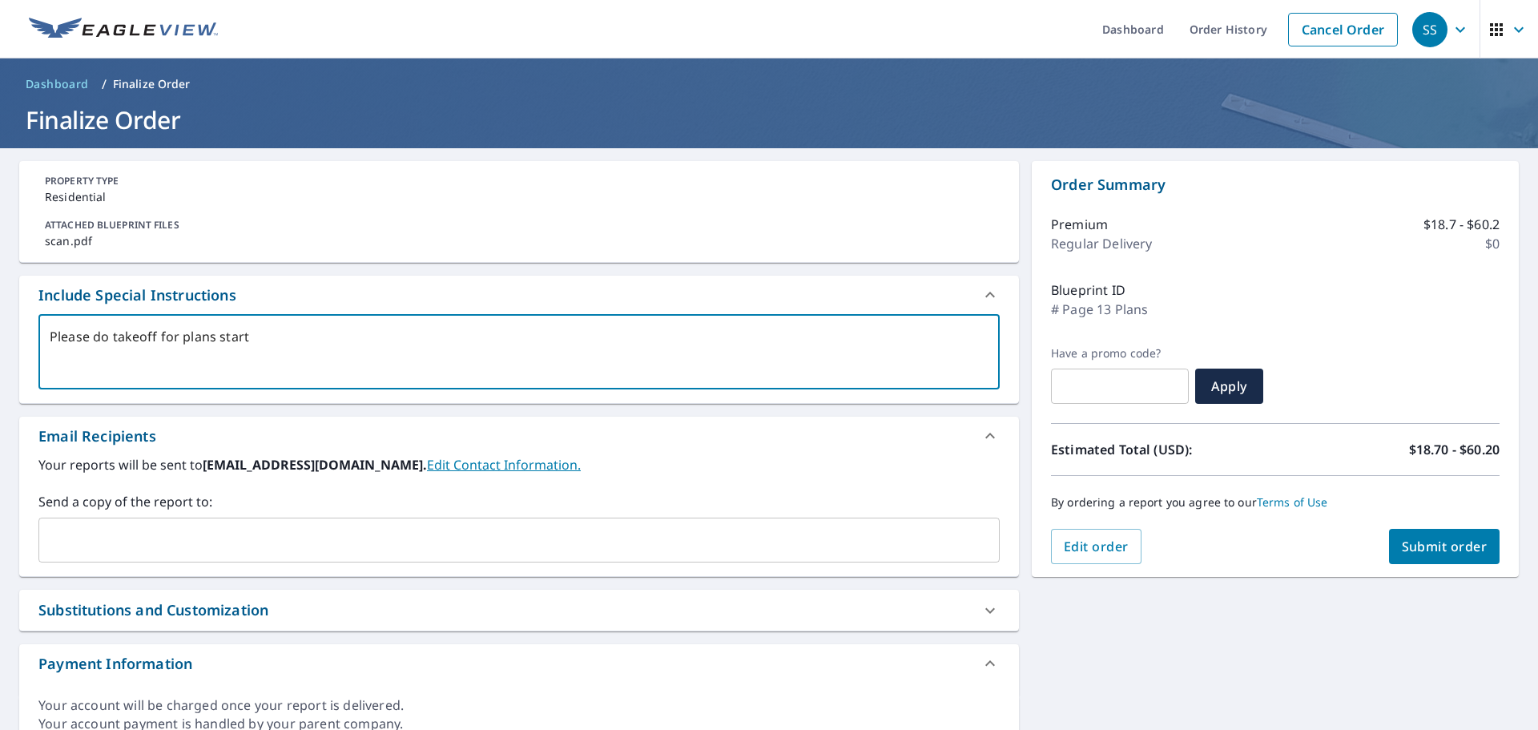
checkbox input "true"
type textarea "Please do takeoff for plans startin"
type textarea "x"
checkbox input "true"
type textarea "Please do takeoff for plans starting"
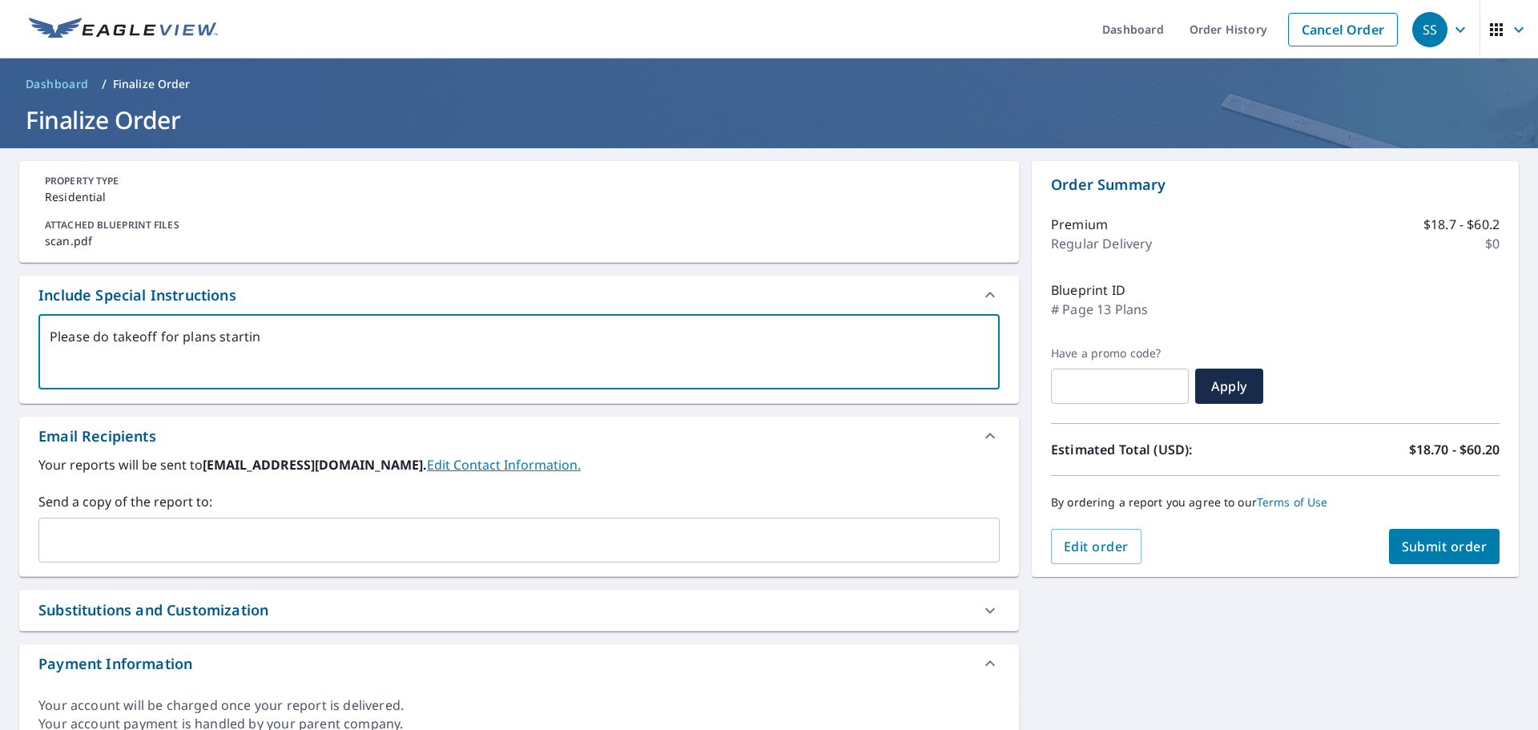
type textarea "x"
checkbox input "true"
type textarea "Please do takeoff for plans starting"
type textarea "x"
checkbox input "true"
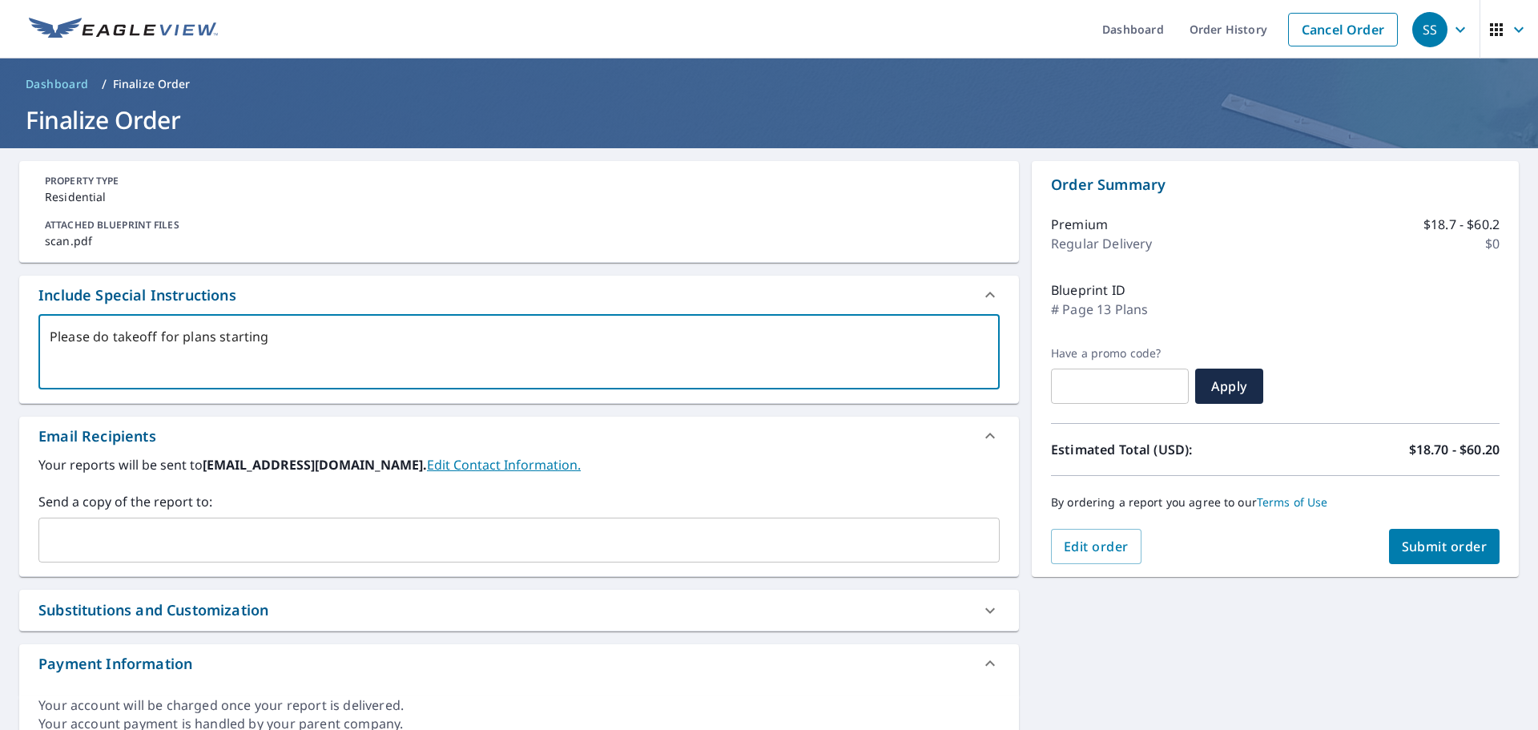
type textarea "Please do takeoff for plans starting o"
type textarea "x"
checkbox input "true"
type textarea "Please do takeoff for plans starting on"
type textarea "x"
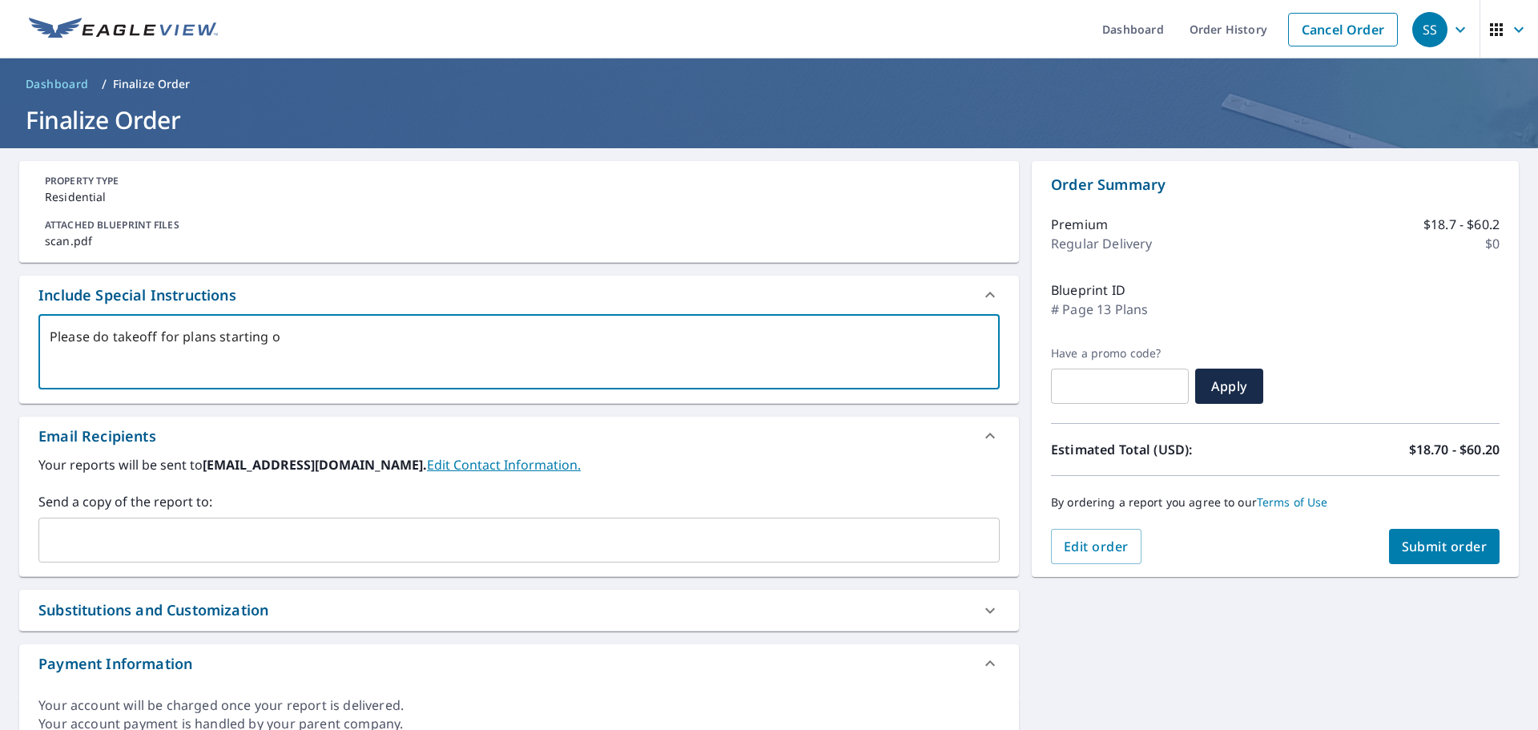
checkbox input "true"
type textarea "Please do takeoff for plans starting on"
type textarea "x"
checkbox input "true"
type textarea "Please do takeoff for plans starting on p"
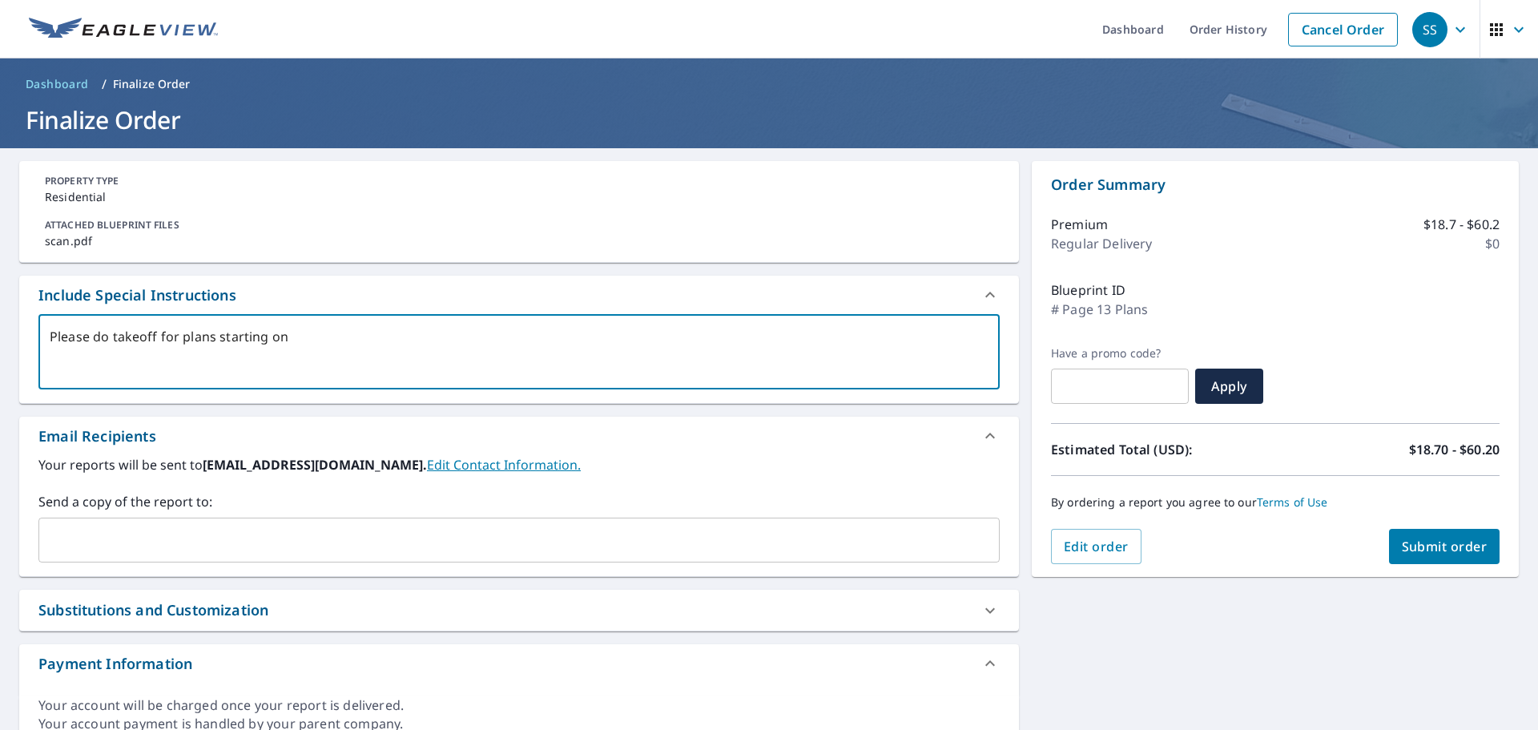
type textarea "x"
checkbox input "true"
type textarea "Please do takeoff for plans starting on pa"
type textarea "x"
checkbox input "true"
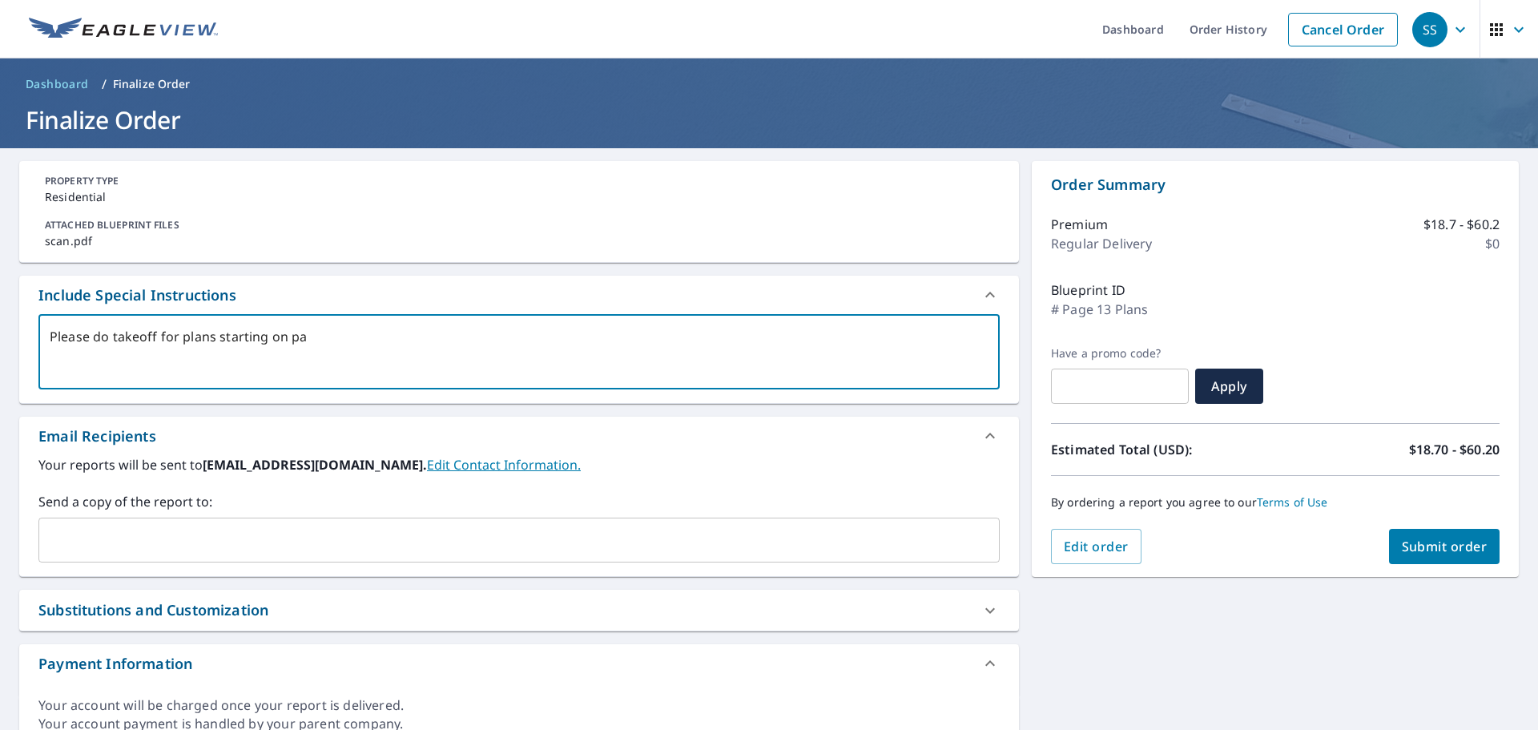
type textarea "Please do takeoff for plans starting on pag"
type textarea "x"
checkbox input "true"
type textarea "Please do takeoff for plans starting on page"
type textarea "x"
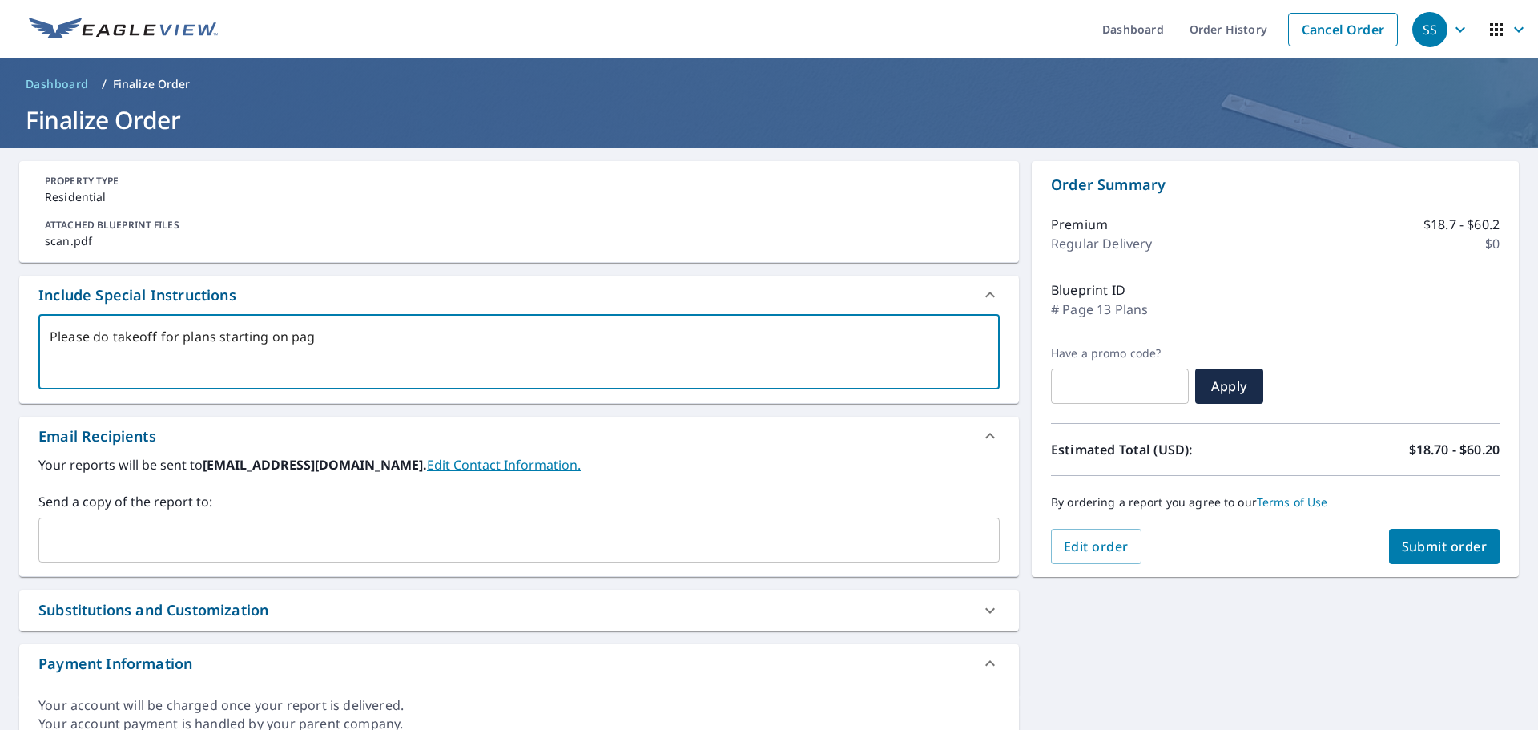
checkbox input "true"
type textarea "Please do takeoff for plans starting on page"
type textarea "x"
checkbox input "true"
type textarea "Please do takeoff for plans starting on page 1"
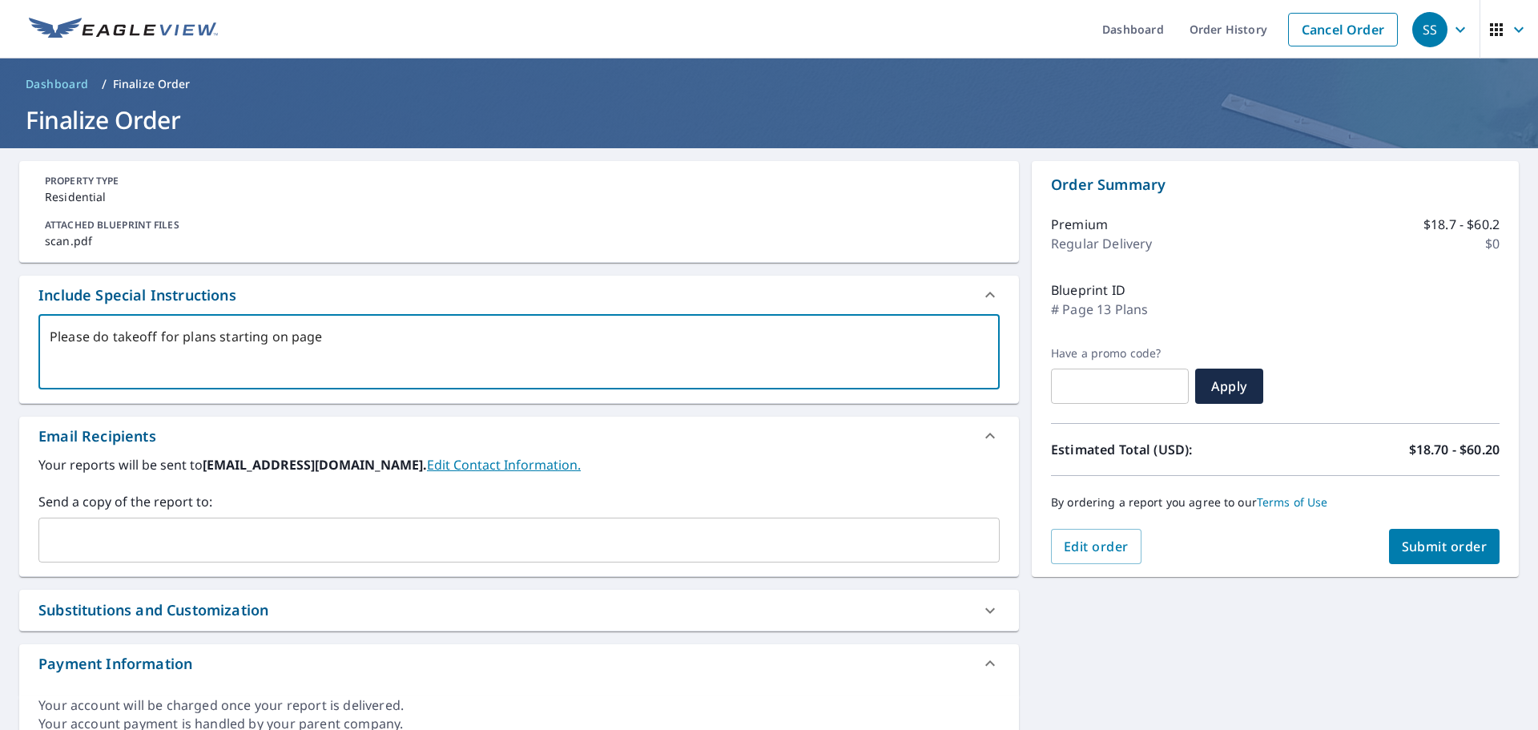
type textarea "x"
checkbox input "true"
type textarea "Please do takeoff for plans starting on page 12"
type textarea "x"
checkbox input "true"
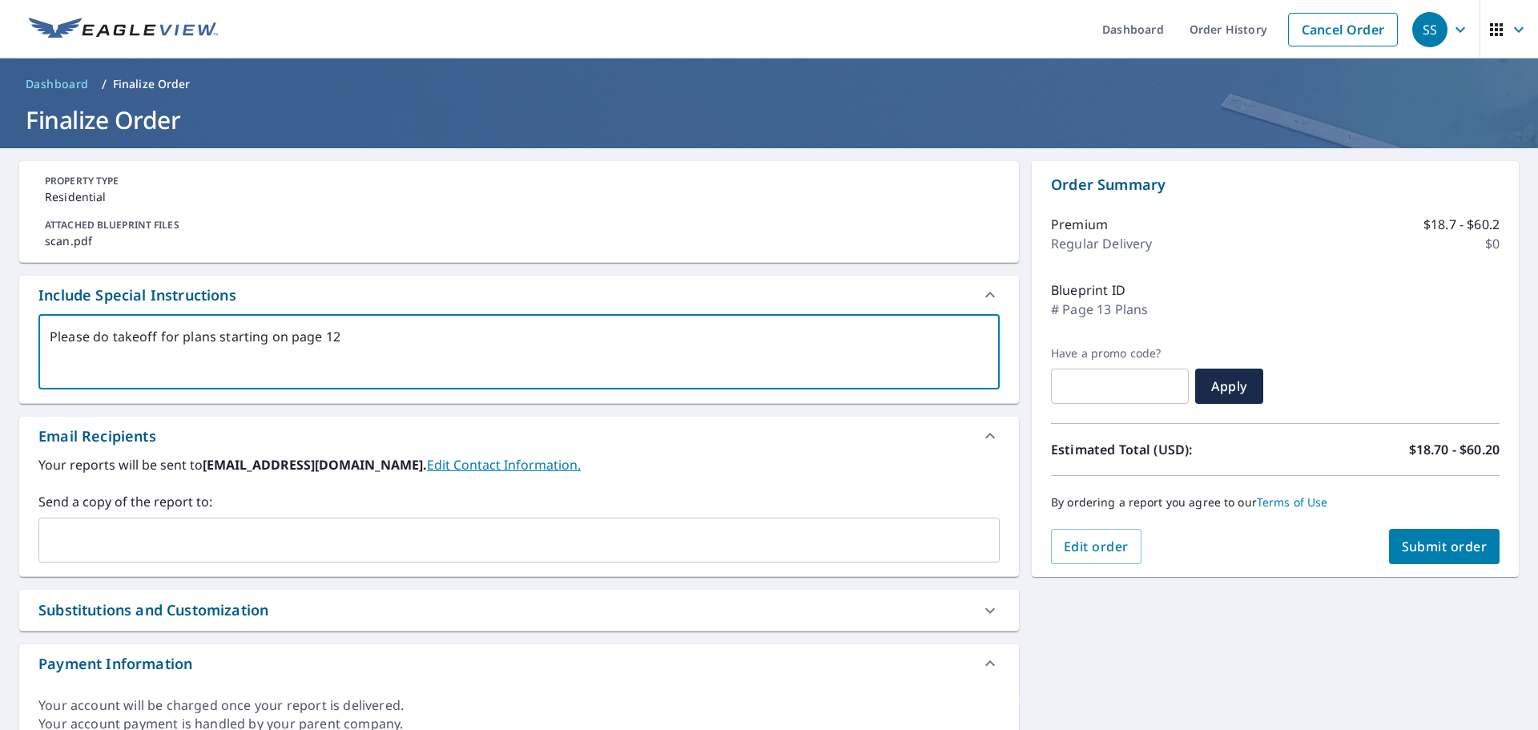
type textarea "Please do takeoff for plans starting on page 1"
type textarea "x"
checkbox input "true"
type textarea "Please do takeoff for plans starting on page 13"
type textarea "x"
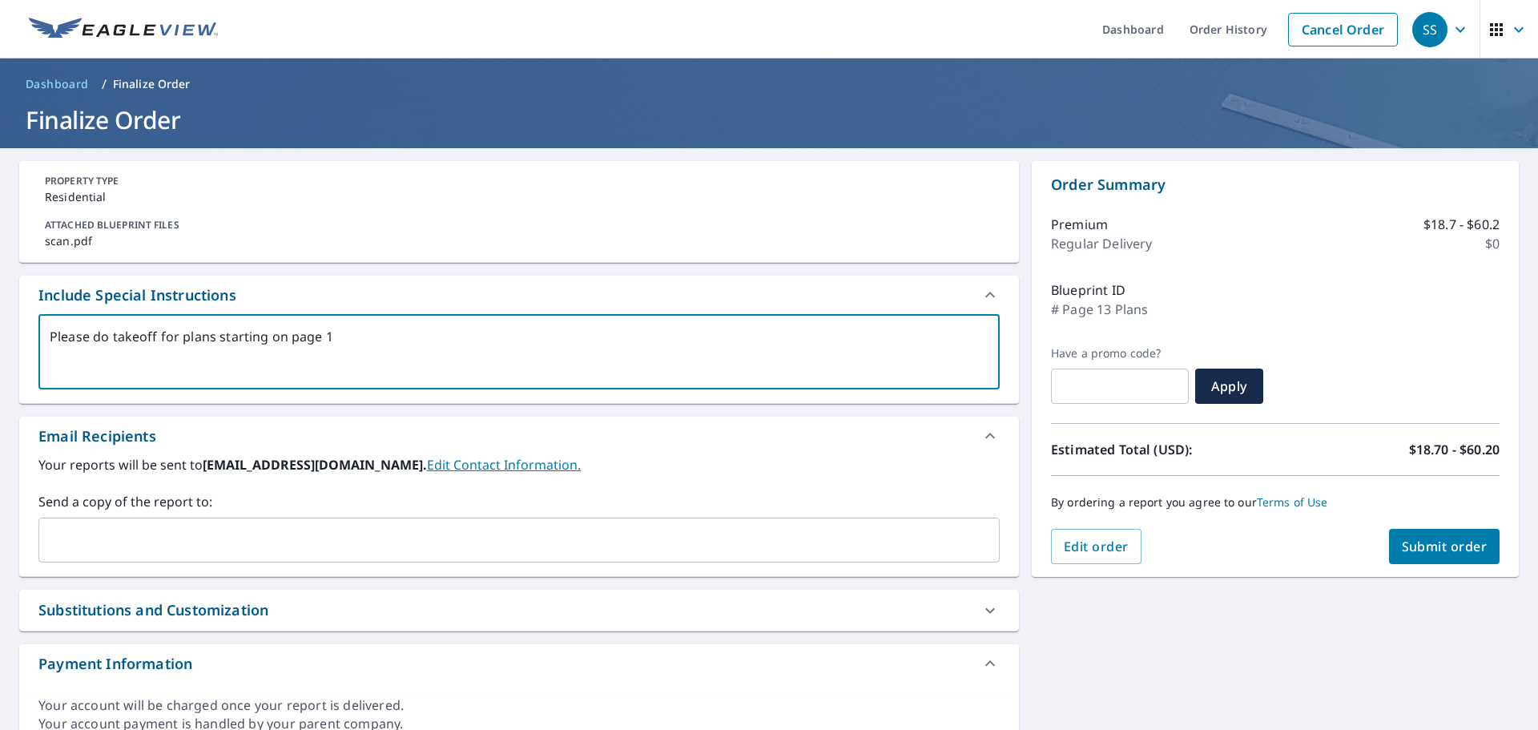
checkbox input "true"
type textarea "Please do takeoff for plans starting on page 13"
type textarea "x"
click at [243, 535] on input "text" at bounding box center [507, 540] width 923 height 30
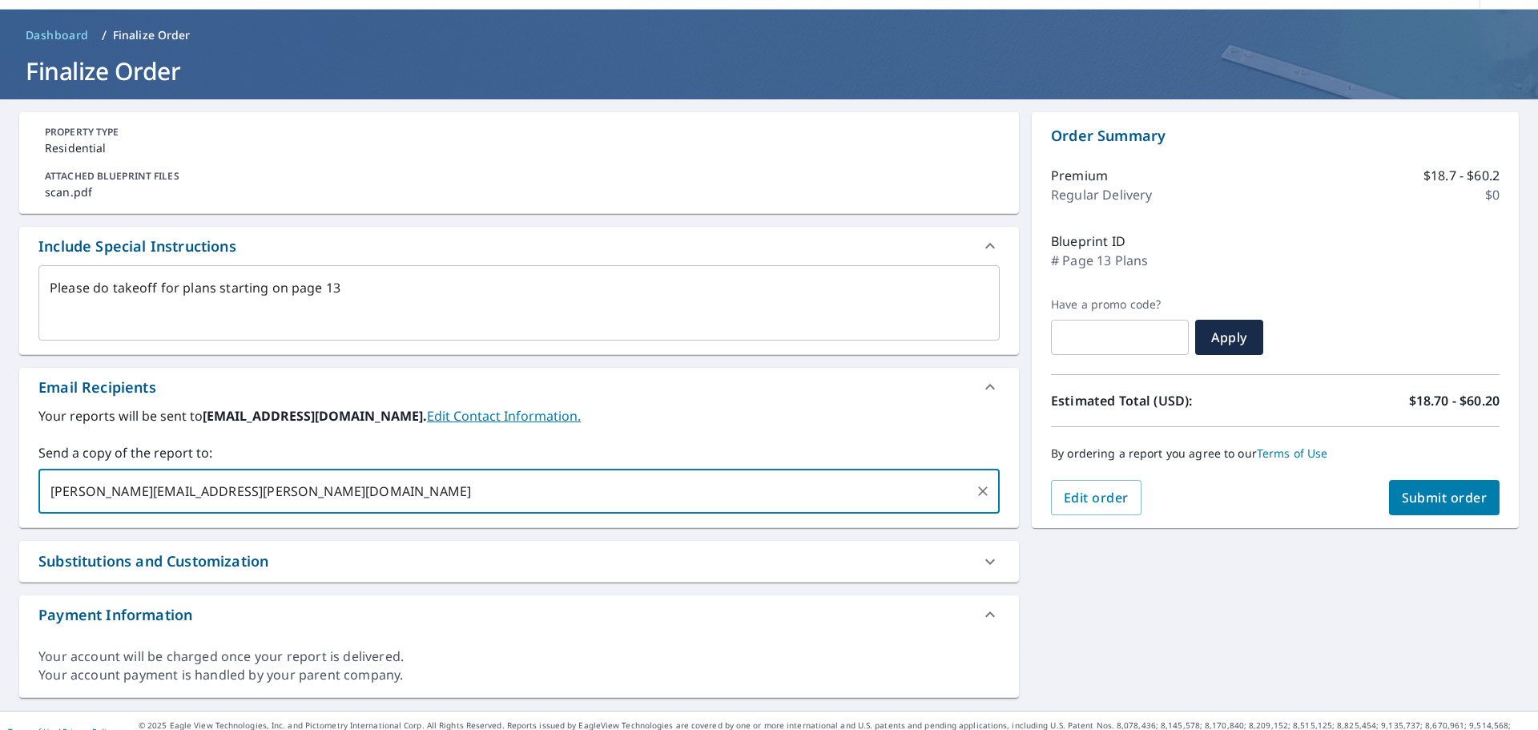
scroll to position [71, 0]
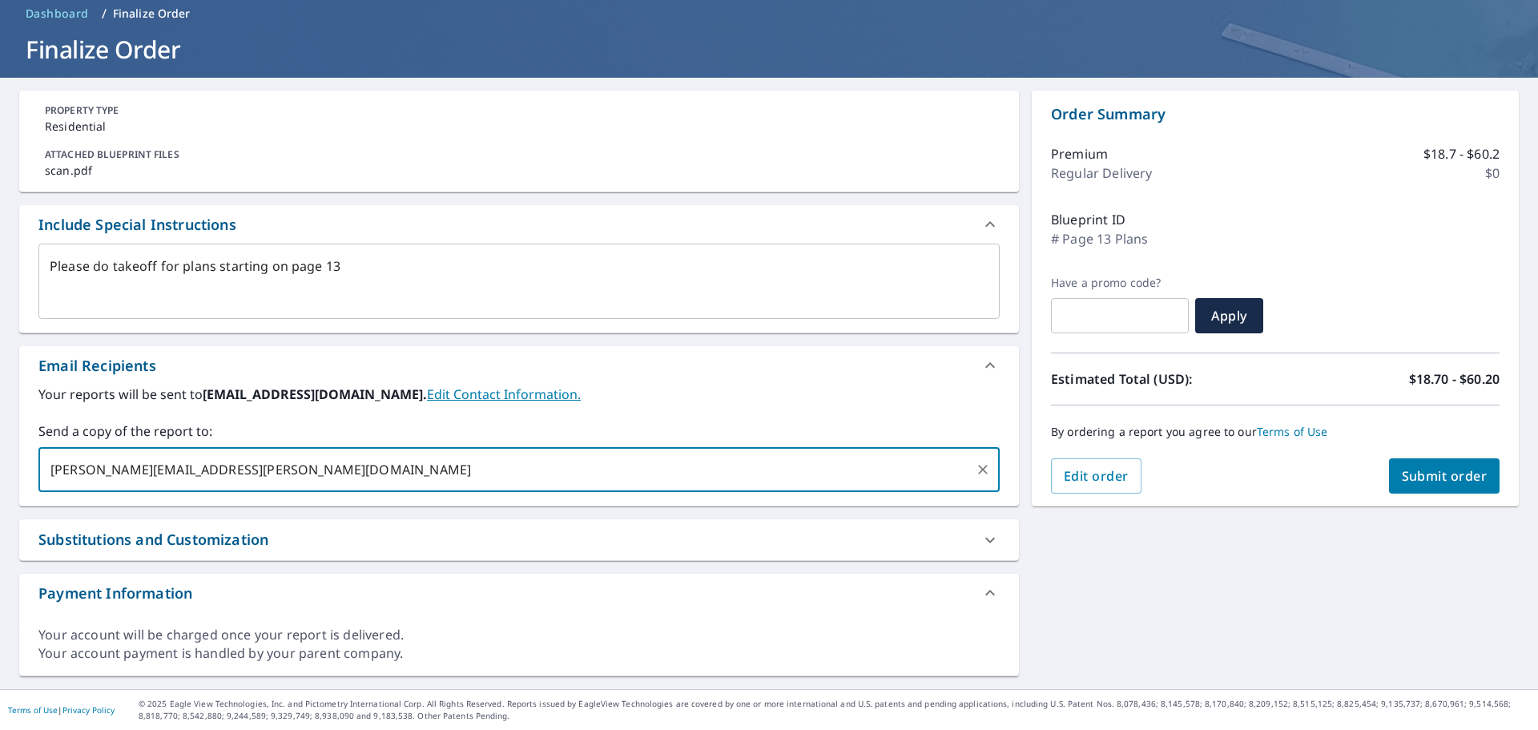
type input "[PERSON_NAME][EMAIL_ADDRESS][PERSON_NAME][DOMAIN_NAME]"
type textarea "x"
checkbox input "true"
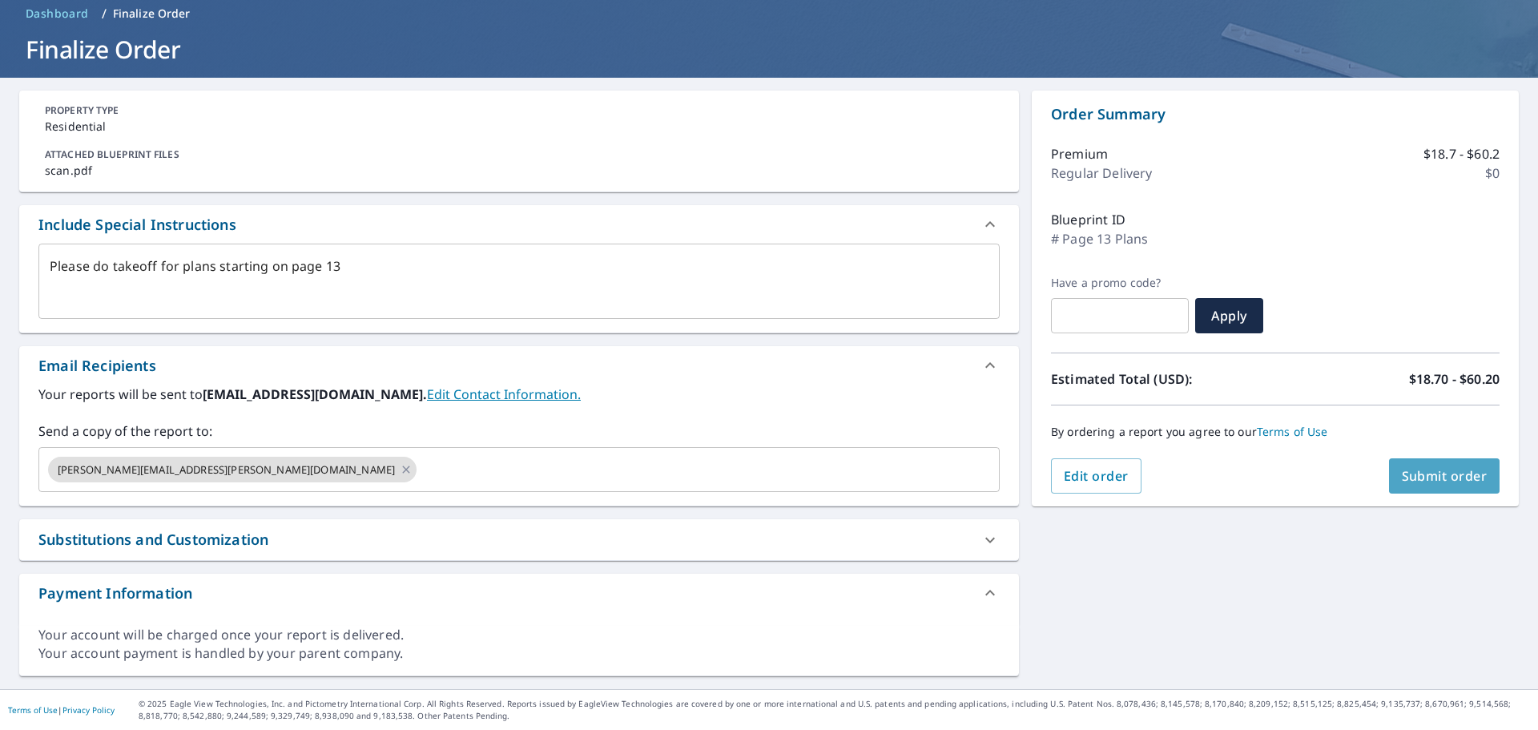
click at [1424, 473] on span "Submit order" at bounding box center [1445, 476] width 86 height 18
type textarea "x"
checkbox input "true"
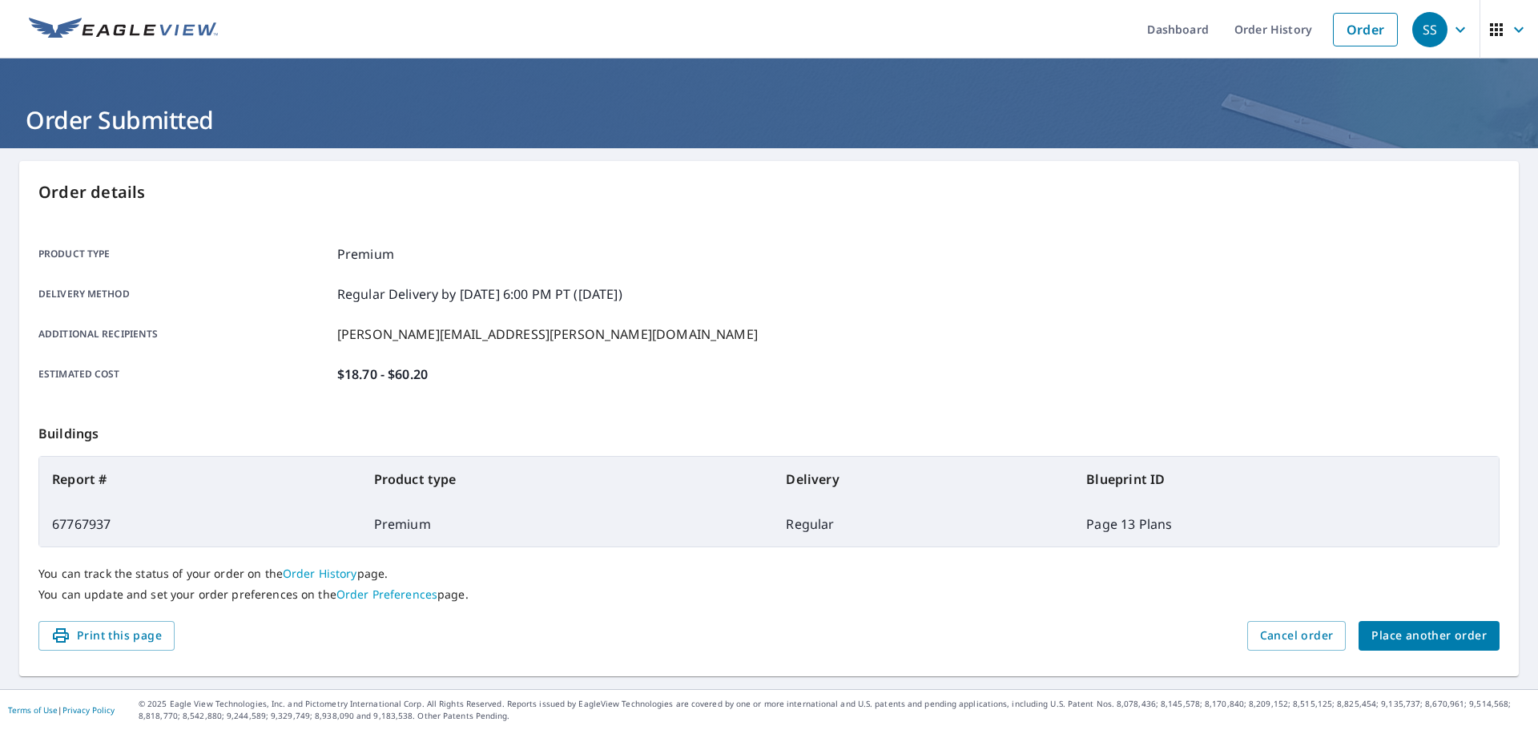
click at [1436, 624] on button "Place another order" at bounding box center [1429, 636] width 141 height 30
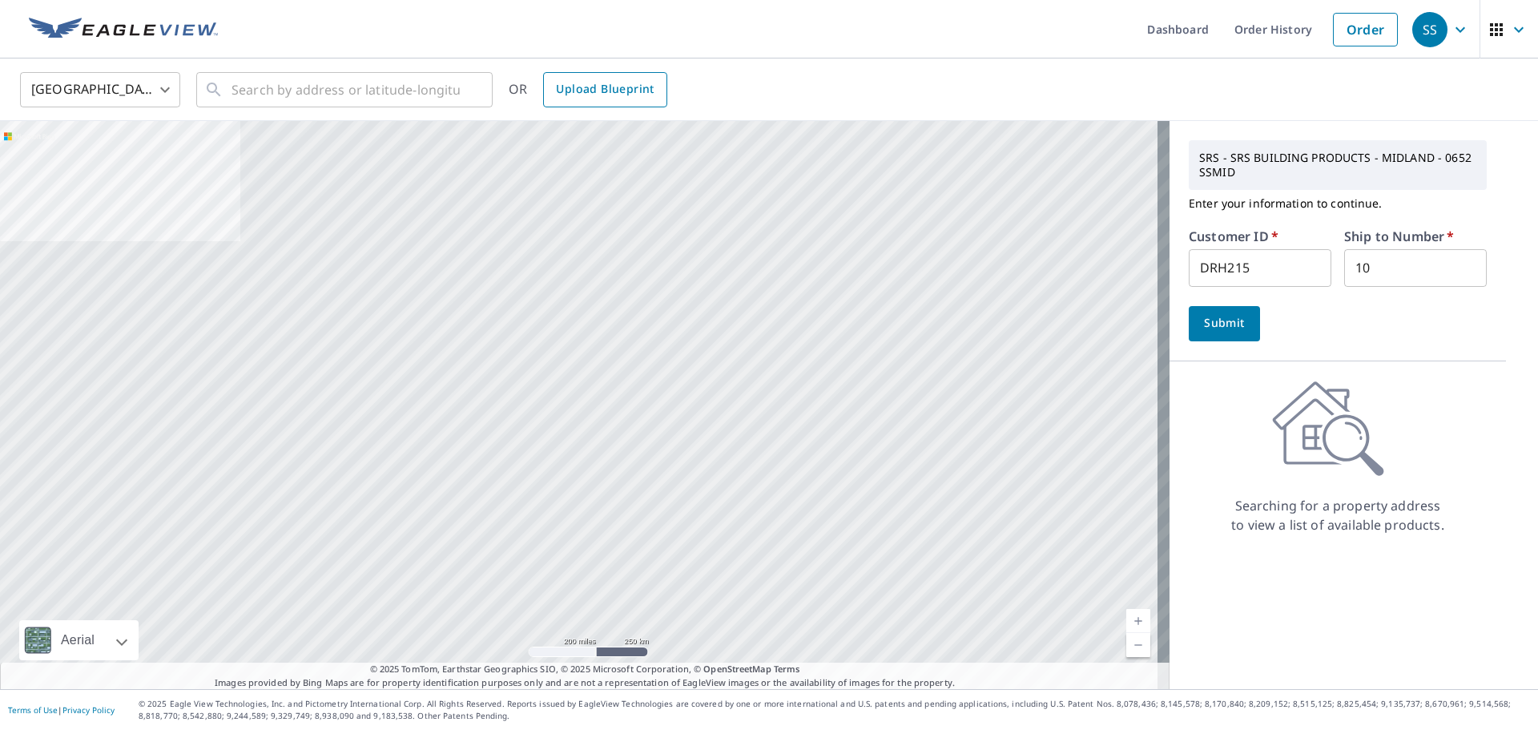
click at [609, 99] on link "Upload Blueprint" at bounding box center [604, 89] width 123 height 35
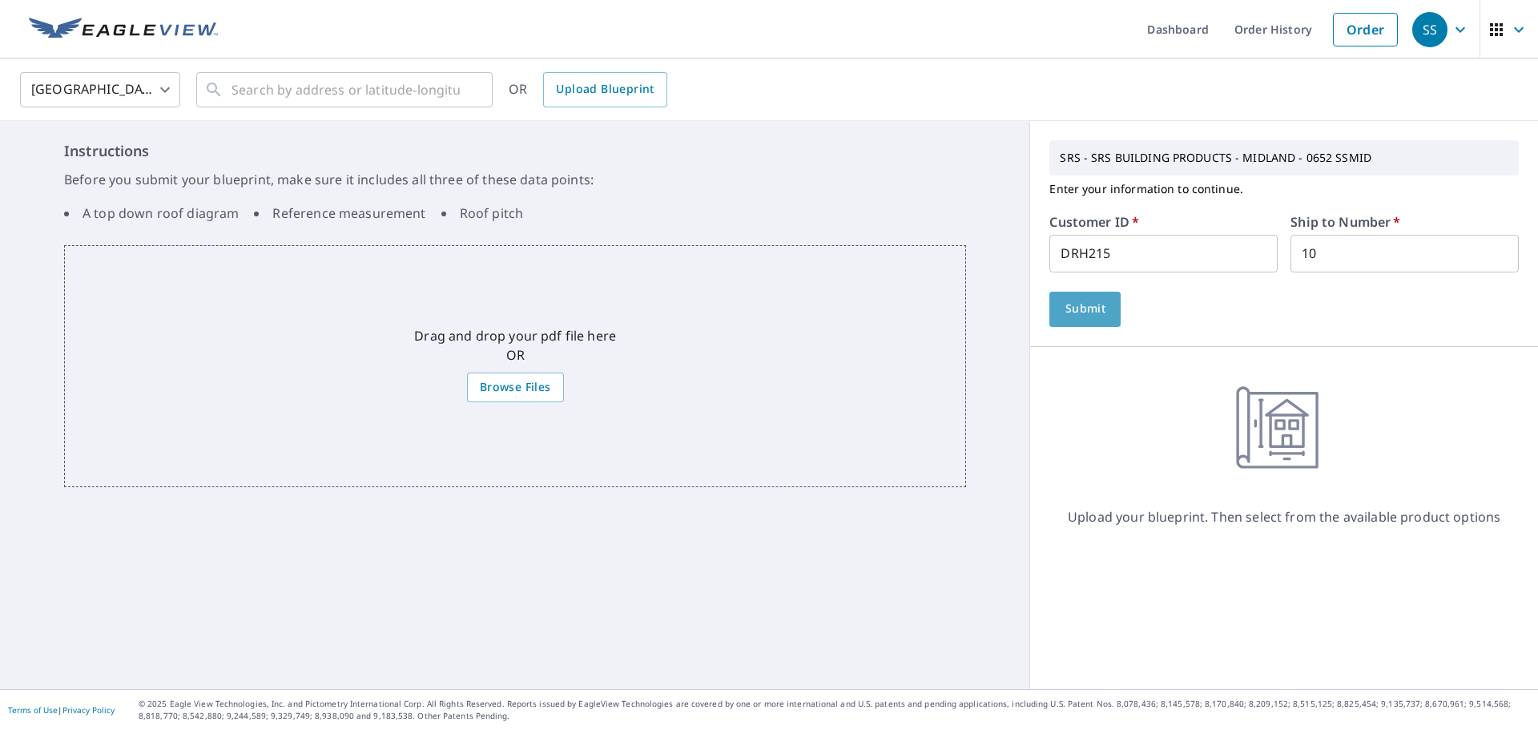
click at [1104, 315] on button "Submit" at bounding box center [1085, 309] width 71 height 35
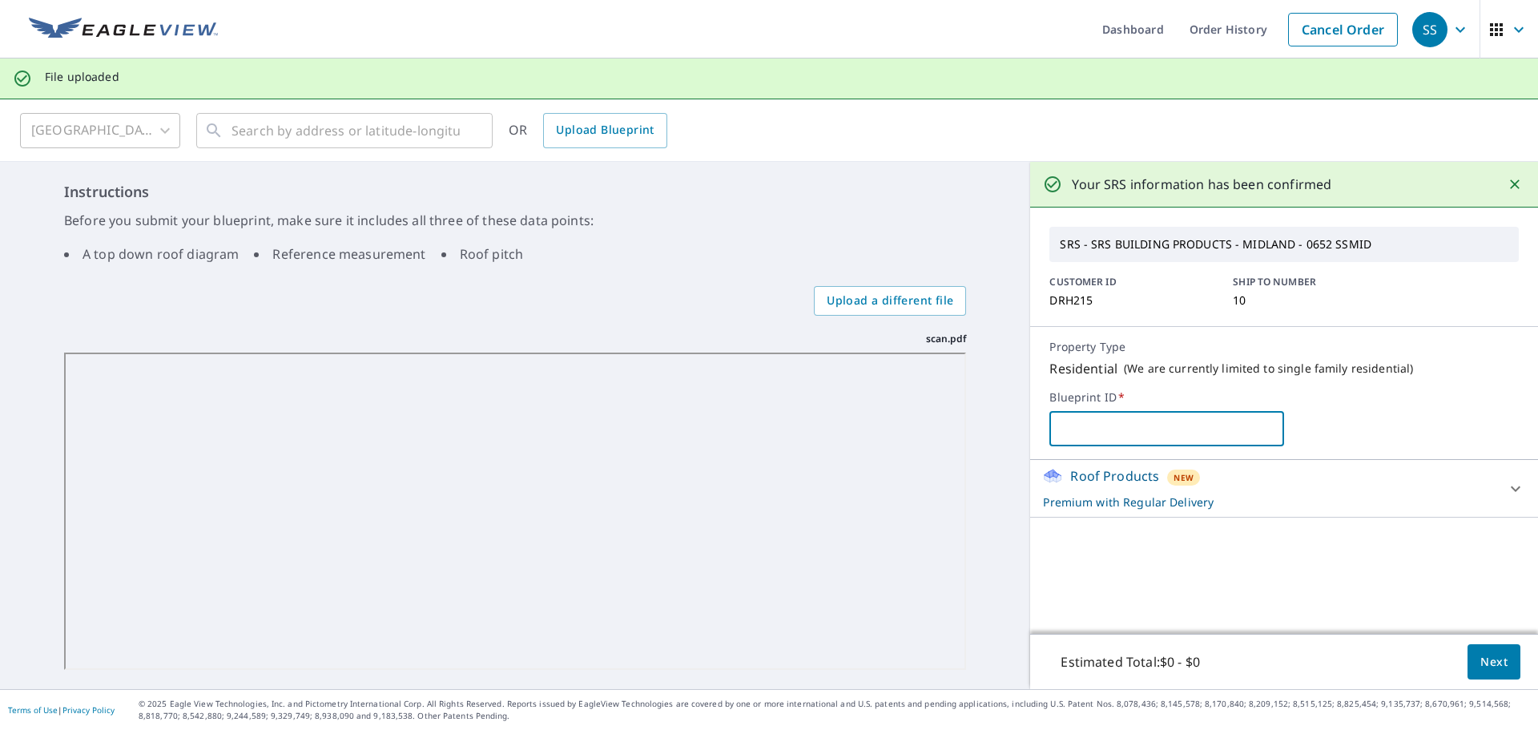
click at [1158, 424] on input "text" at bounding box center [1167, 428] width 235 height 45
type input "p"
type input "Page 12 plans"
click at [1482, 655] on span "Next" at bounding box center [1494, 662] width 27 height 20
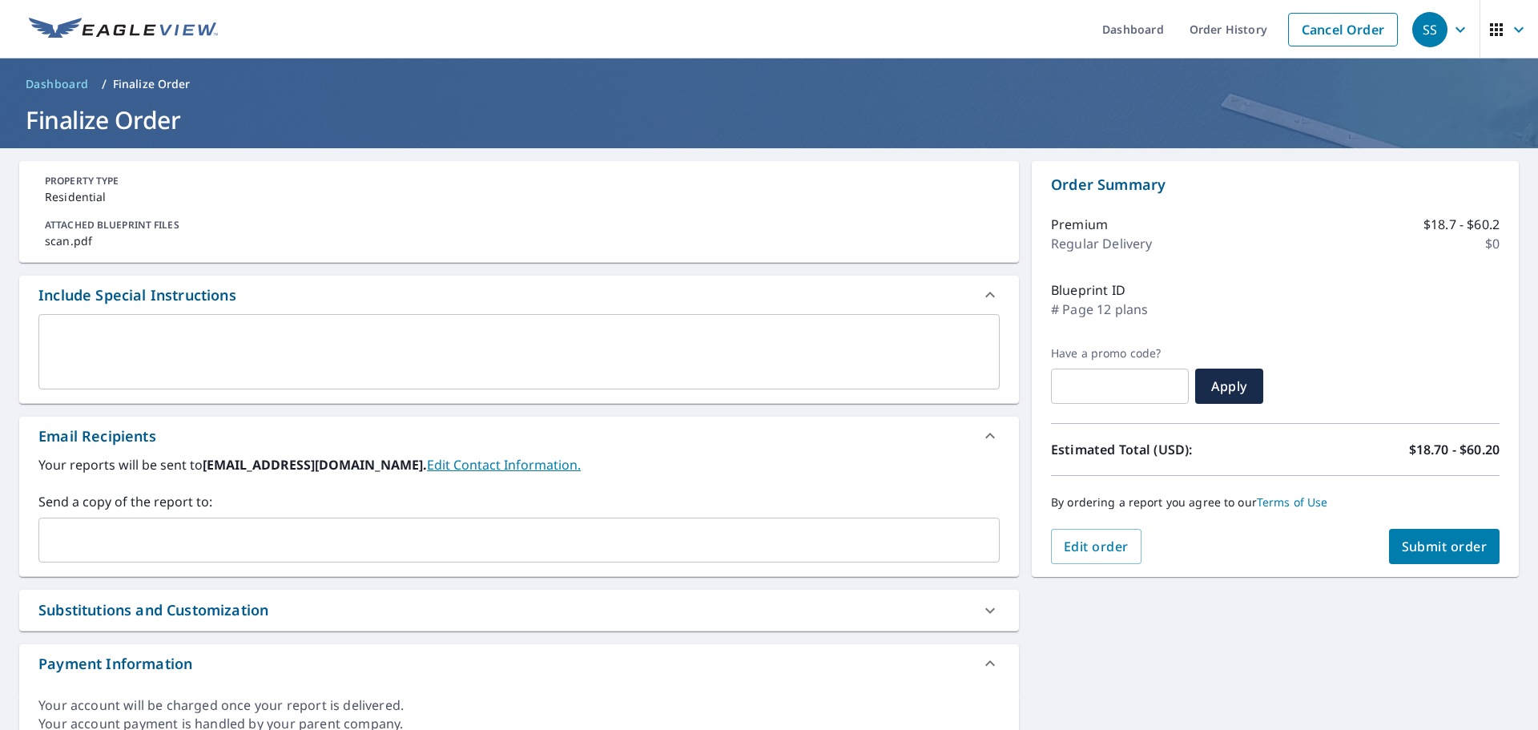
click at [163, 542] on input "text" at bounding box center [507, 540] width 923 height 30
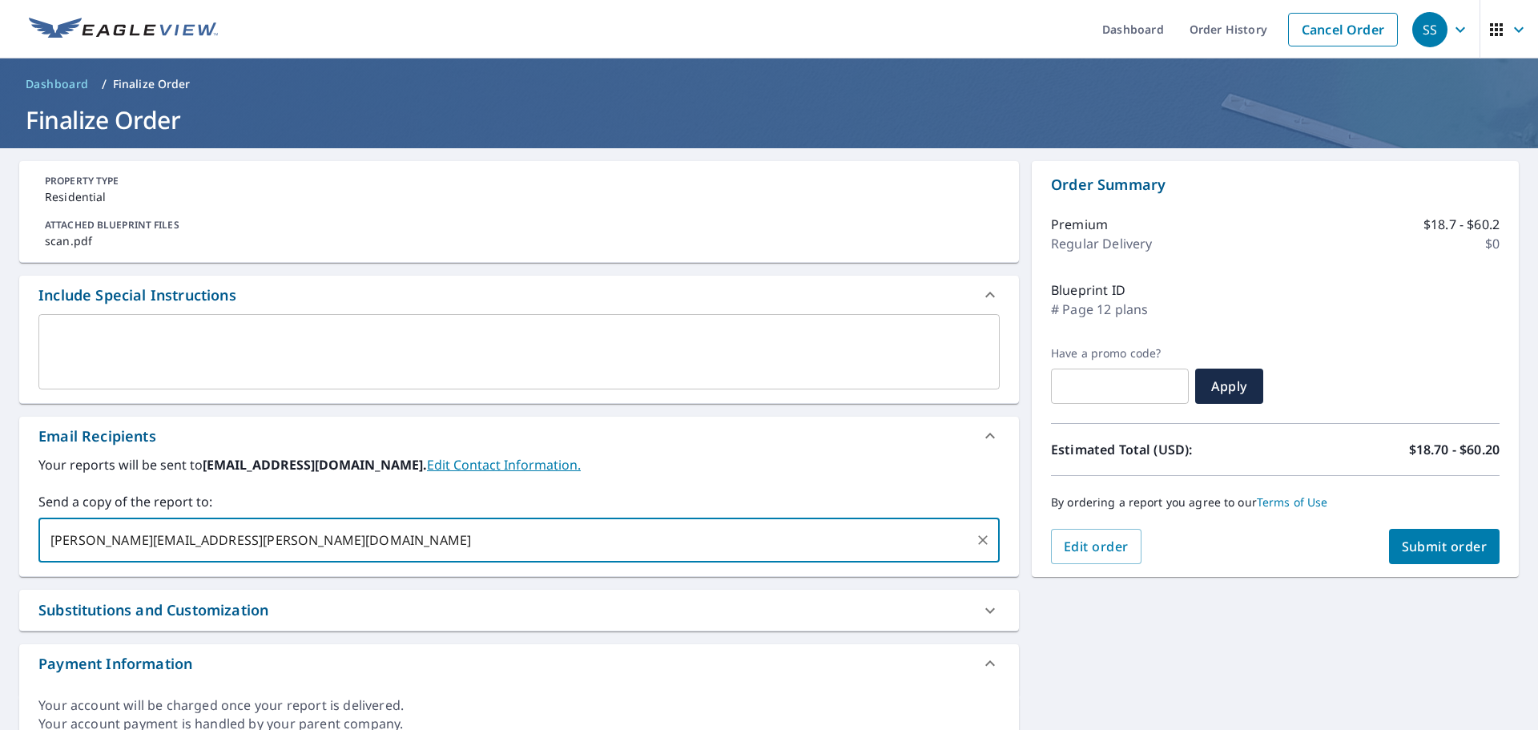
type input "[PERSON_NAME][EMAIL_ADDRESS][PERSON_NAME][DOMAIN_NAME]"
checkbox input "true"
click at [201, 344] on textarea at bounding box center [519, 352] width 939 height 46
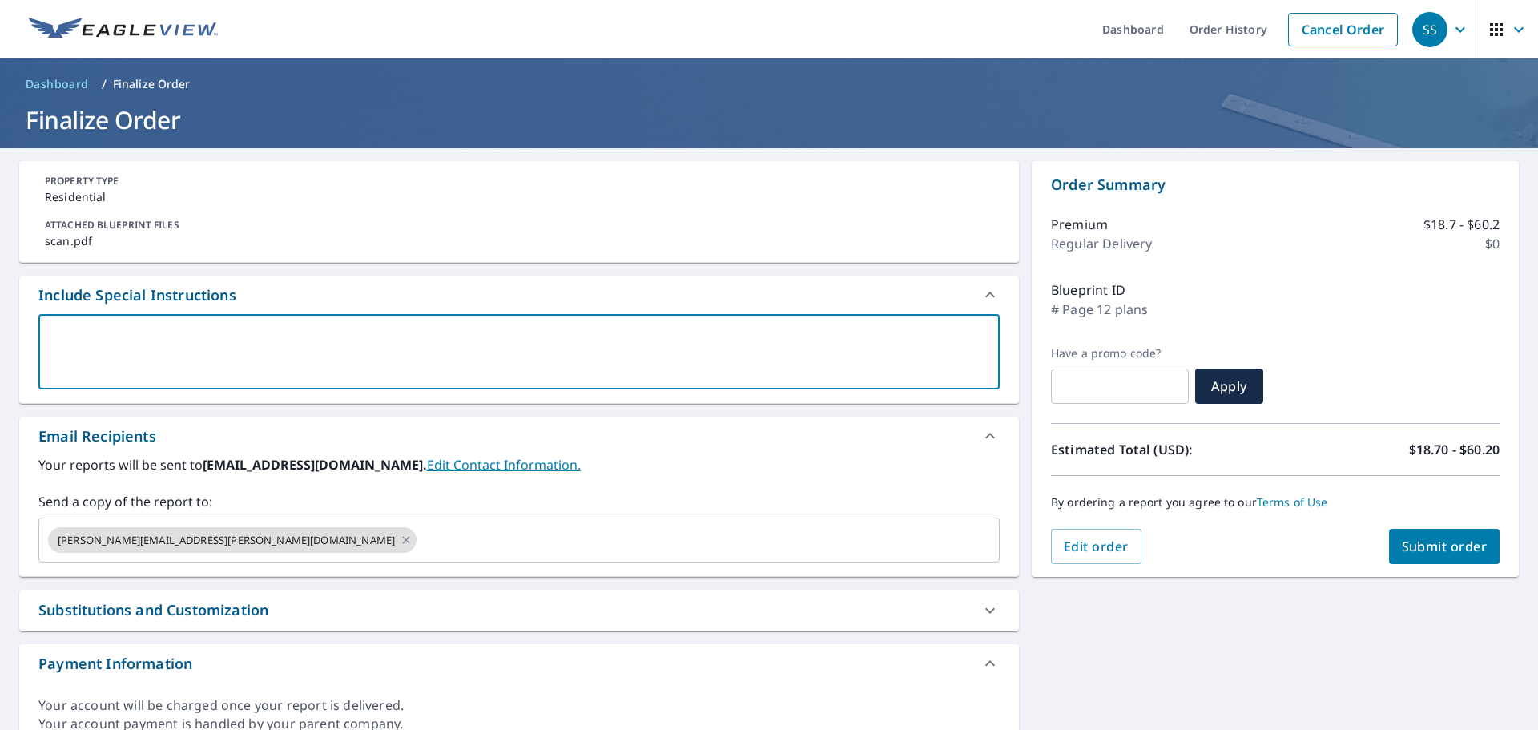
type textarea "p"
type textarea "x"
checkbox input "true"
type textarea "pl"
type textarea "x"
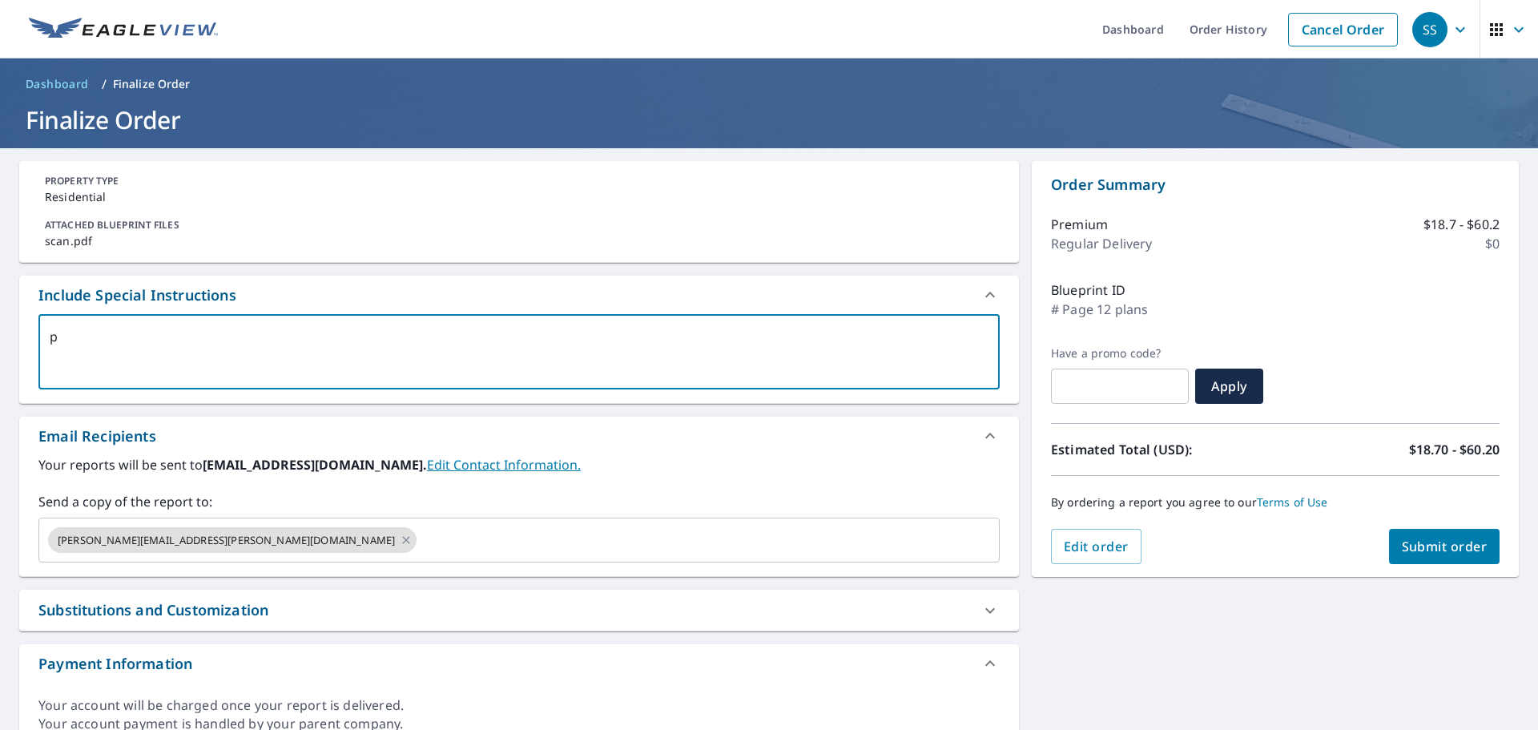
checkbox input "true"
type textarea "ple"
type textarea "x"
checkbox input "true"
type textarea "plea"
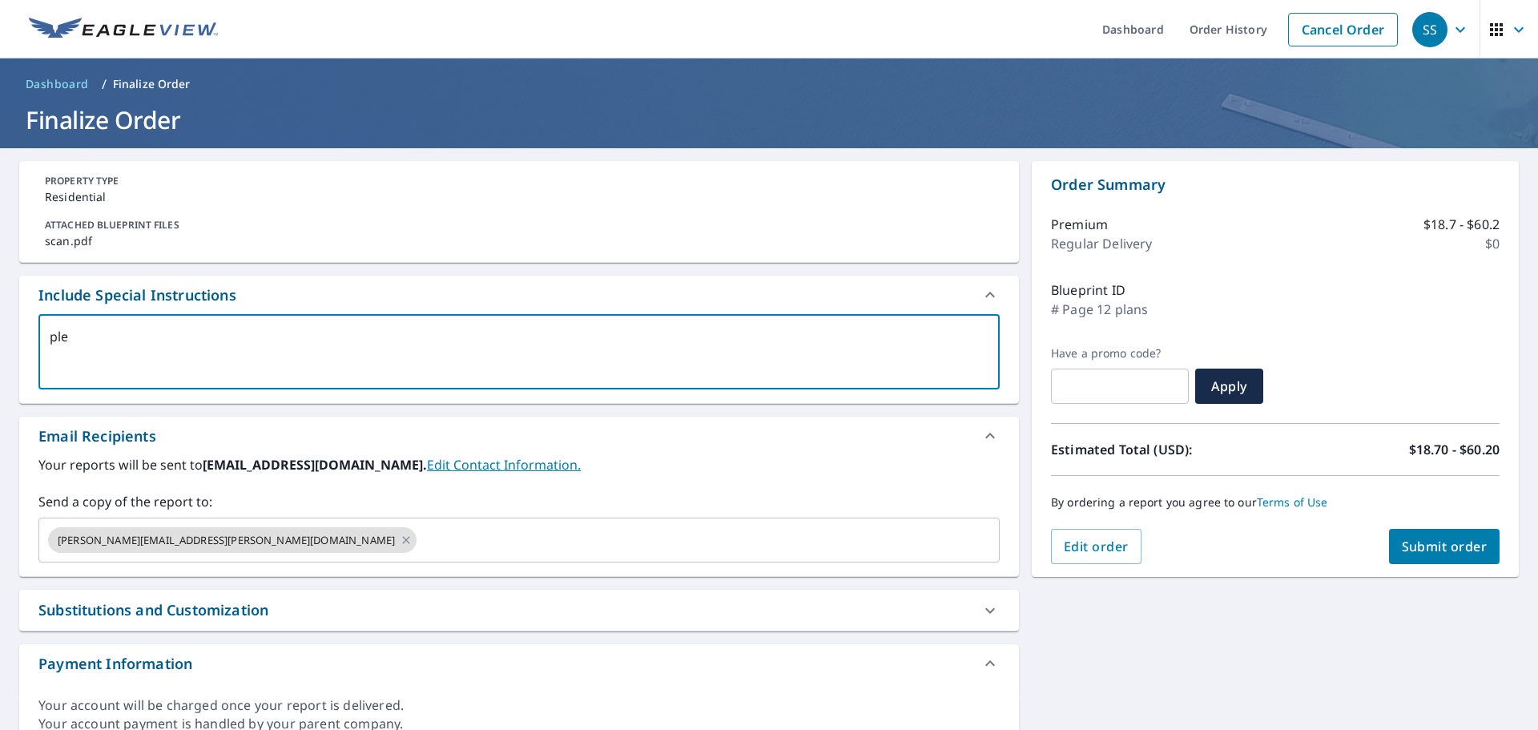
type textarea "x"
checkbox input "true"
type textarea "pleas"
type textarea "x"
checkbox input "true"
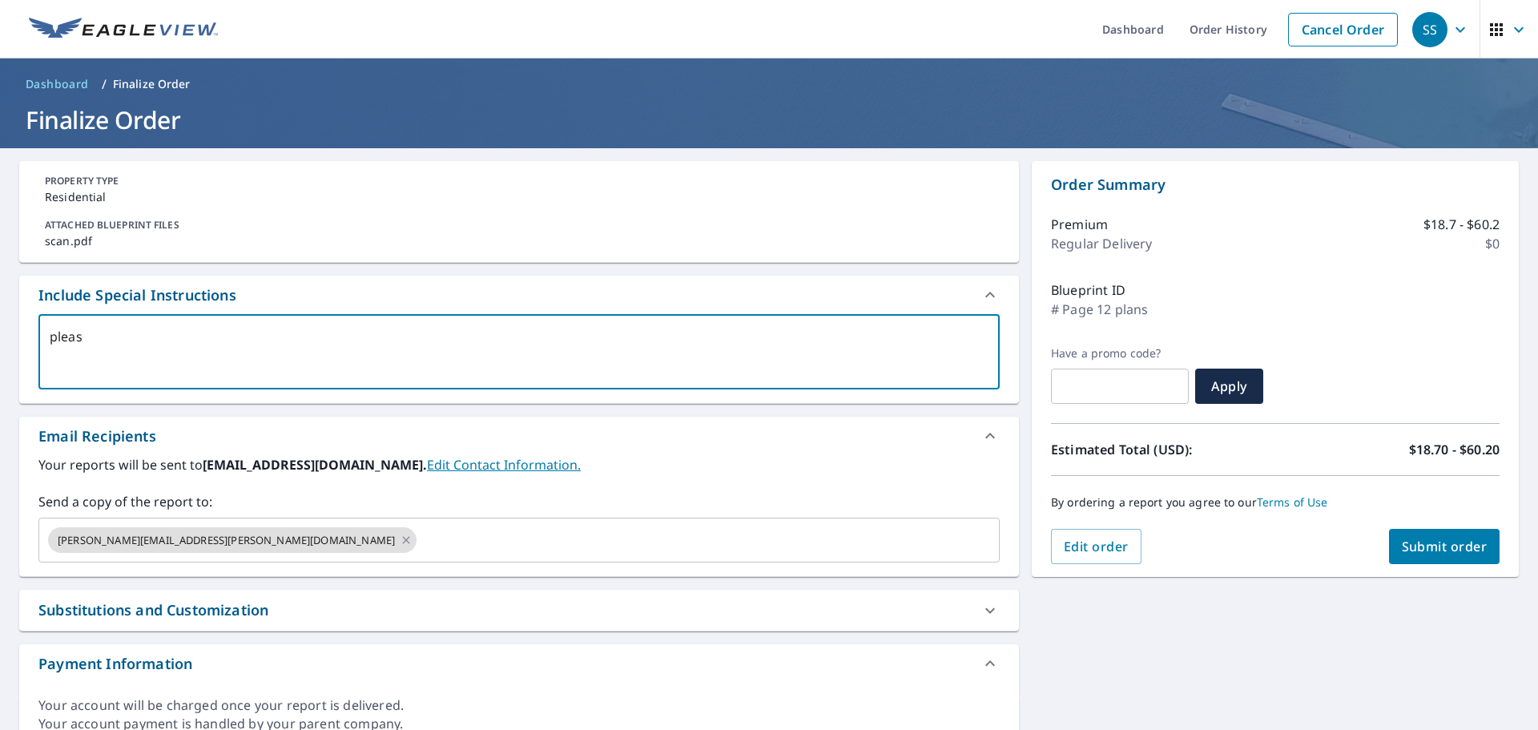
type textarea "please"
type textarea "x"
checkbox input "true"
type textarea "please"
click at [1448, 551] on span "Submit order" at bounding box center [1445, 547] width 86 height 18
